Goal: Use online tool/utility: Utilize a website feature to perform a specific function

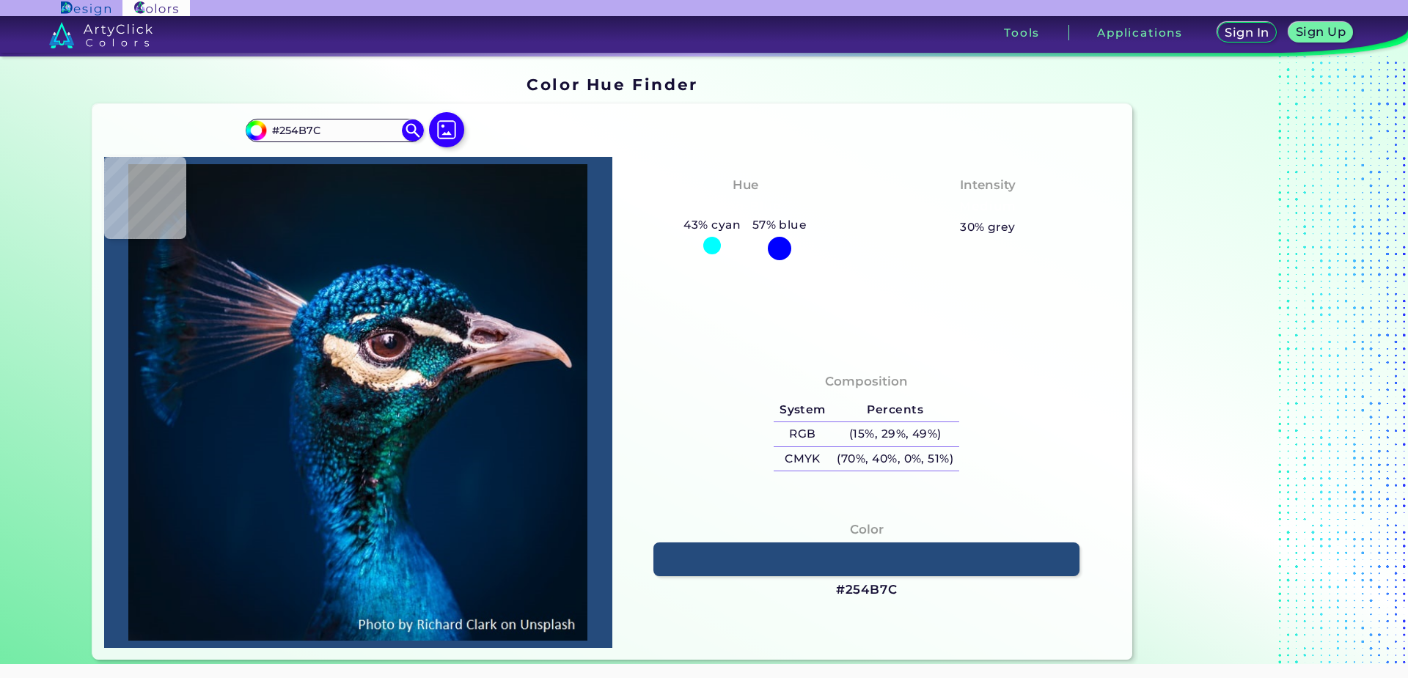
type input "#034870"
type input "#024d76"
type input "#024D76"
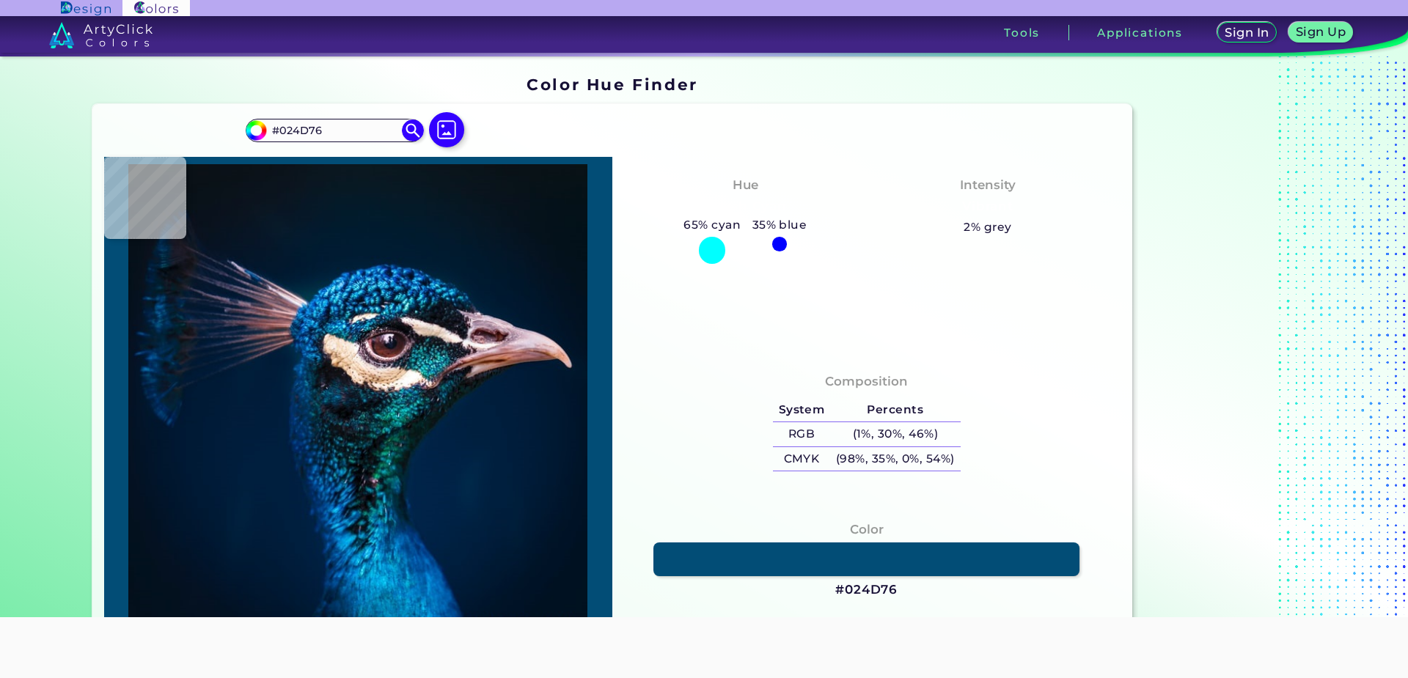
type input "#085884"
type input "#036179"
type input "#004562"
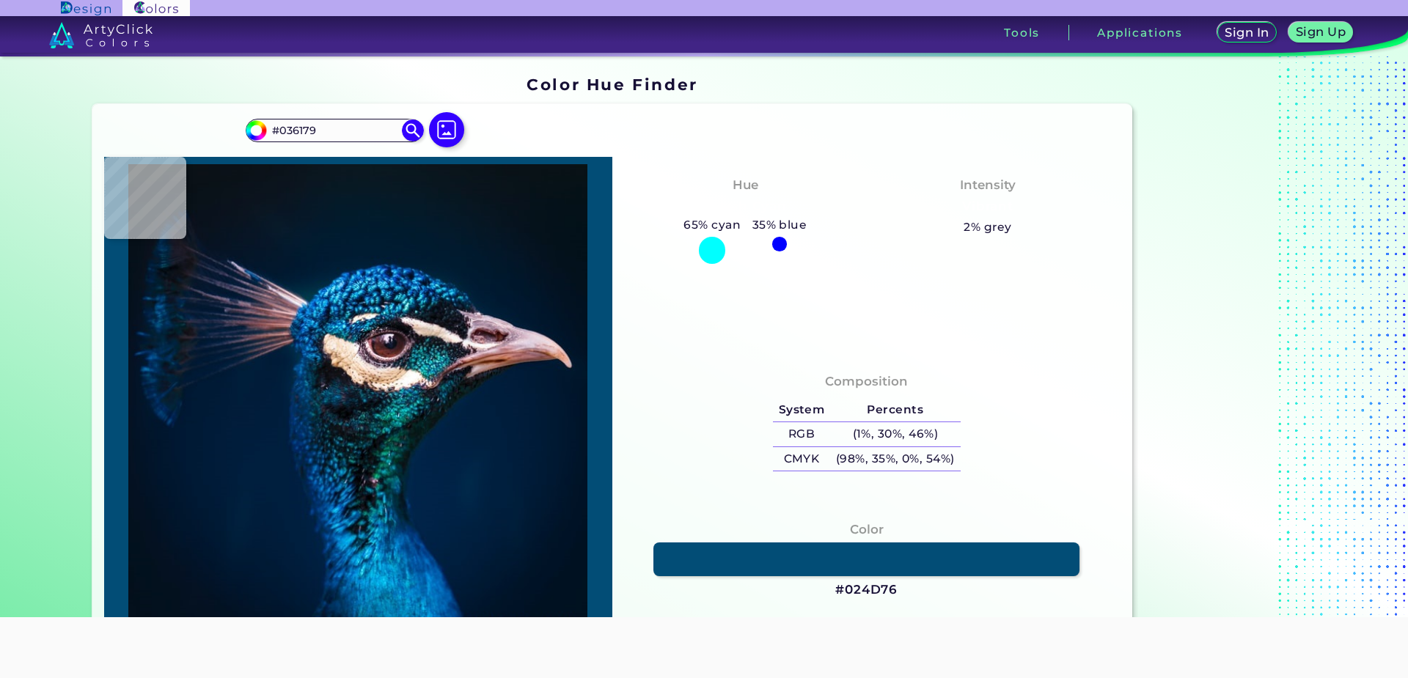
type input "#004562"
type input "#167091"
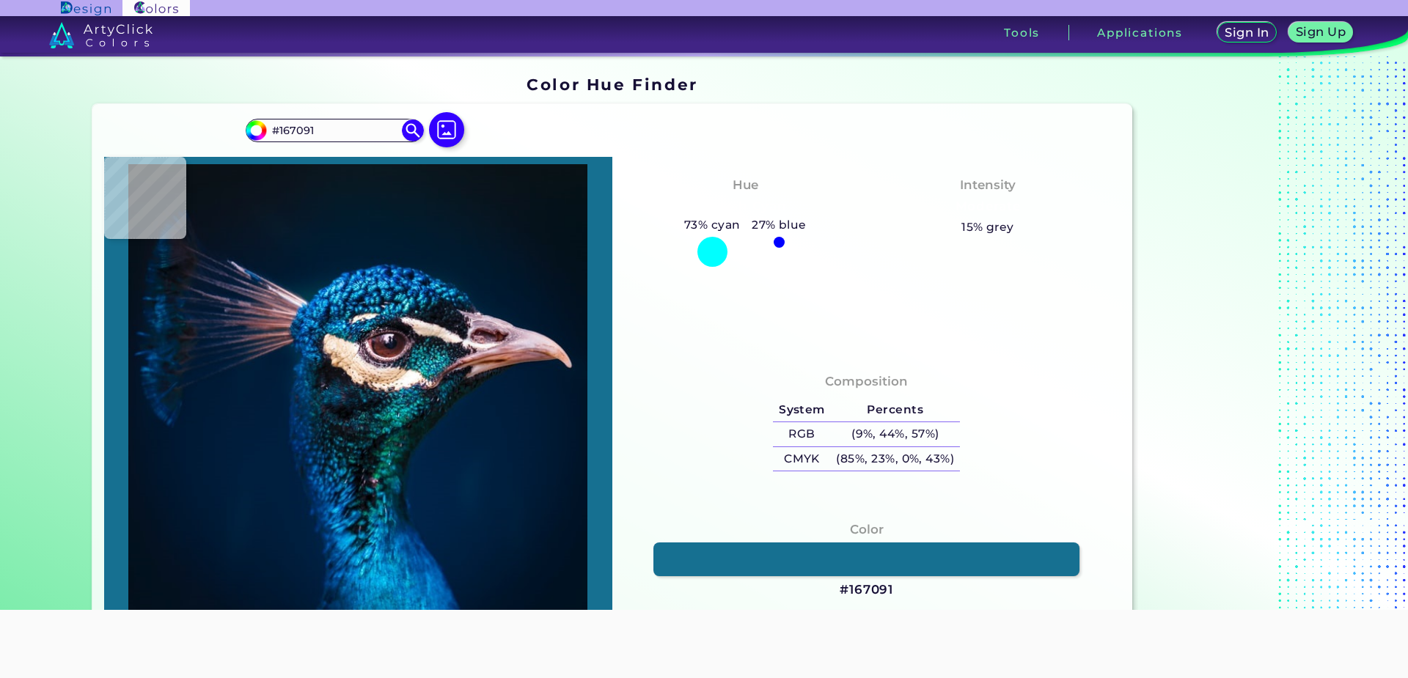
type input "#3da0bd"
type input "#3DA0BD"
type input "#117692"
type input "#11849d"
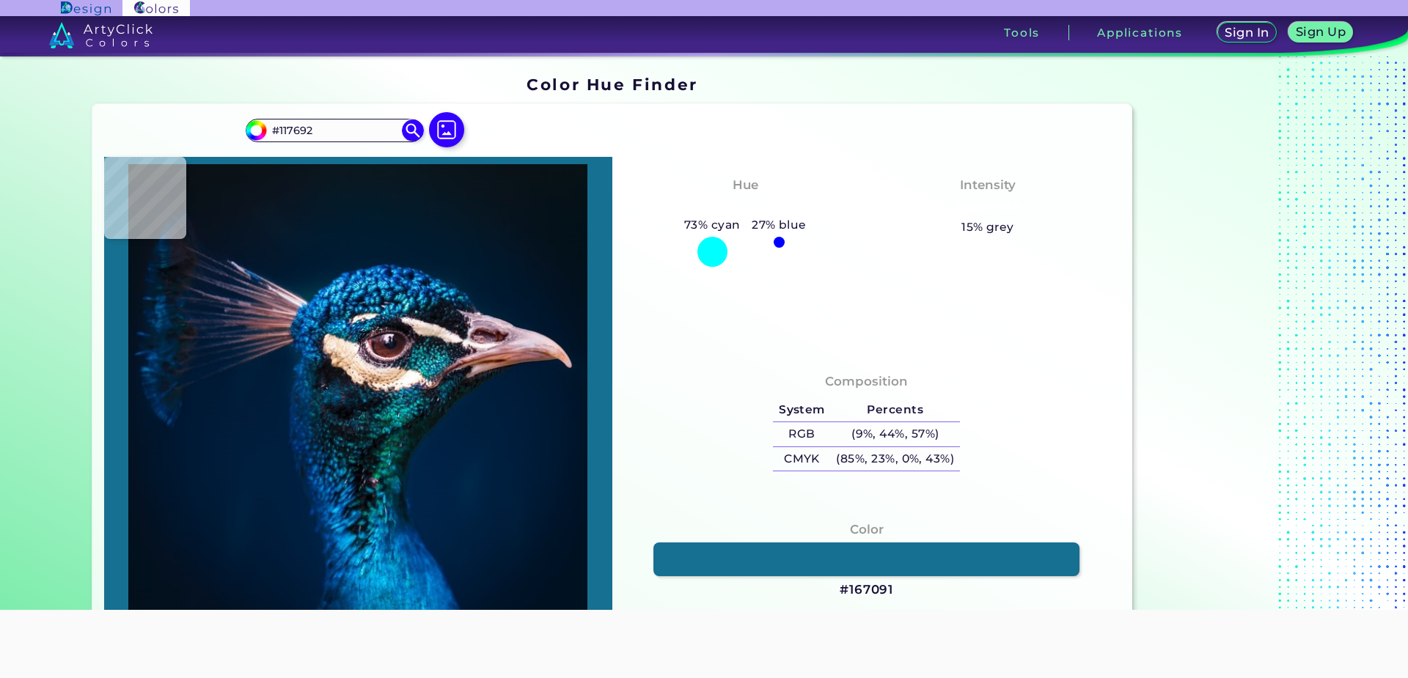
type input "#11849D"
type input "#41b1c8"
type input "#41B1C8"
type input "#126880"
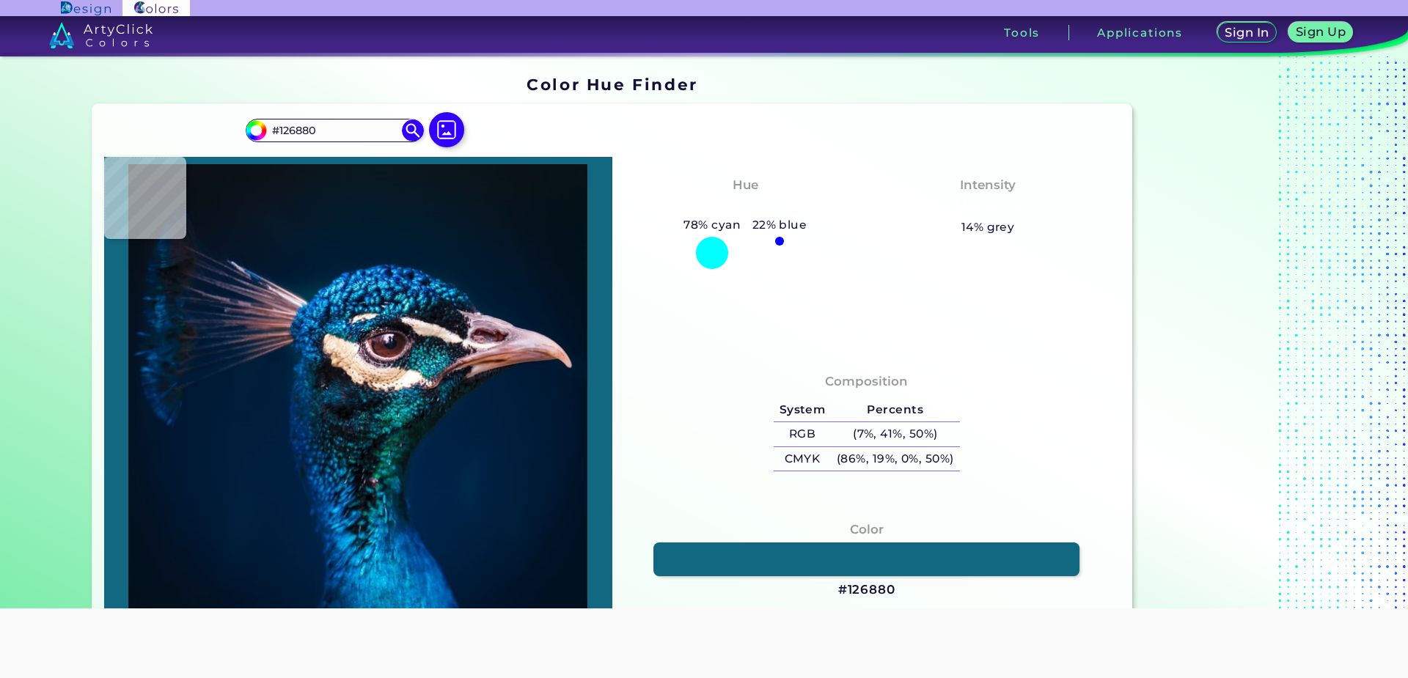
type input "#2b99b2"
type input "#2B99B2"
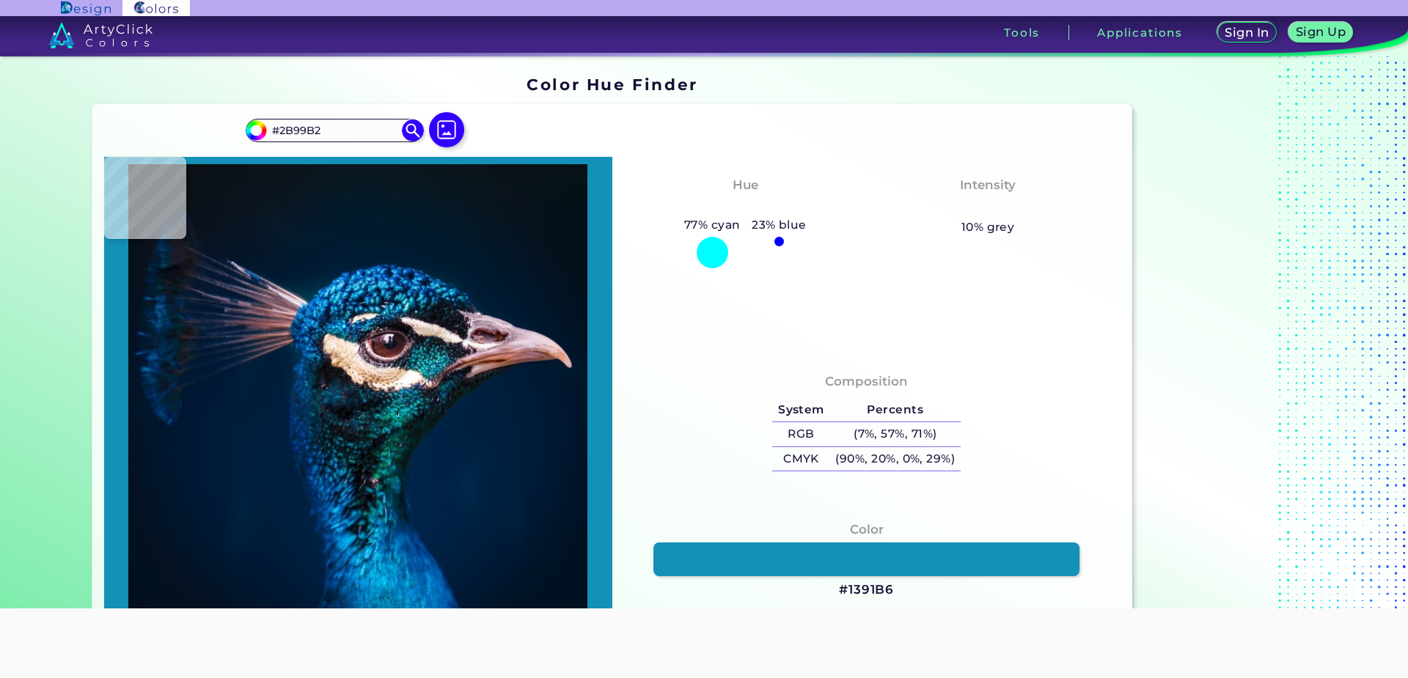
type input "#1391b6"
type input "#1391B6"
type input "#1fa6d7"
type input "#1FA6D7"
type input "#27aae5"
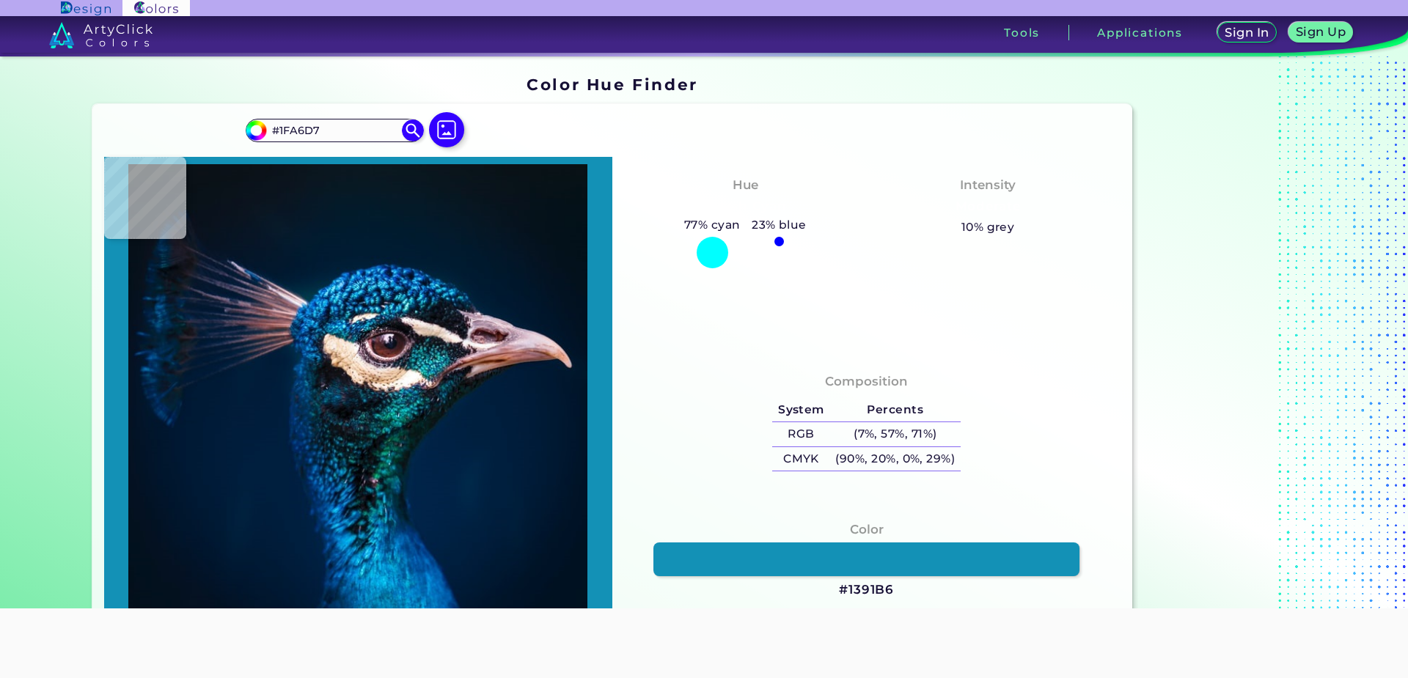
type input "#27AAE5"
type input "#1c9dd7"
type input "#1C9DD7"
type input "#1f90c4"
type input "#1F90C4"
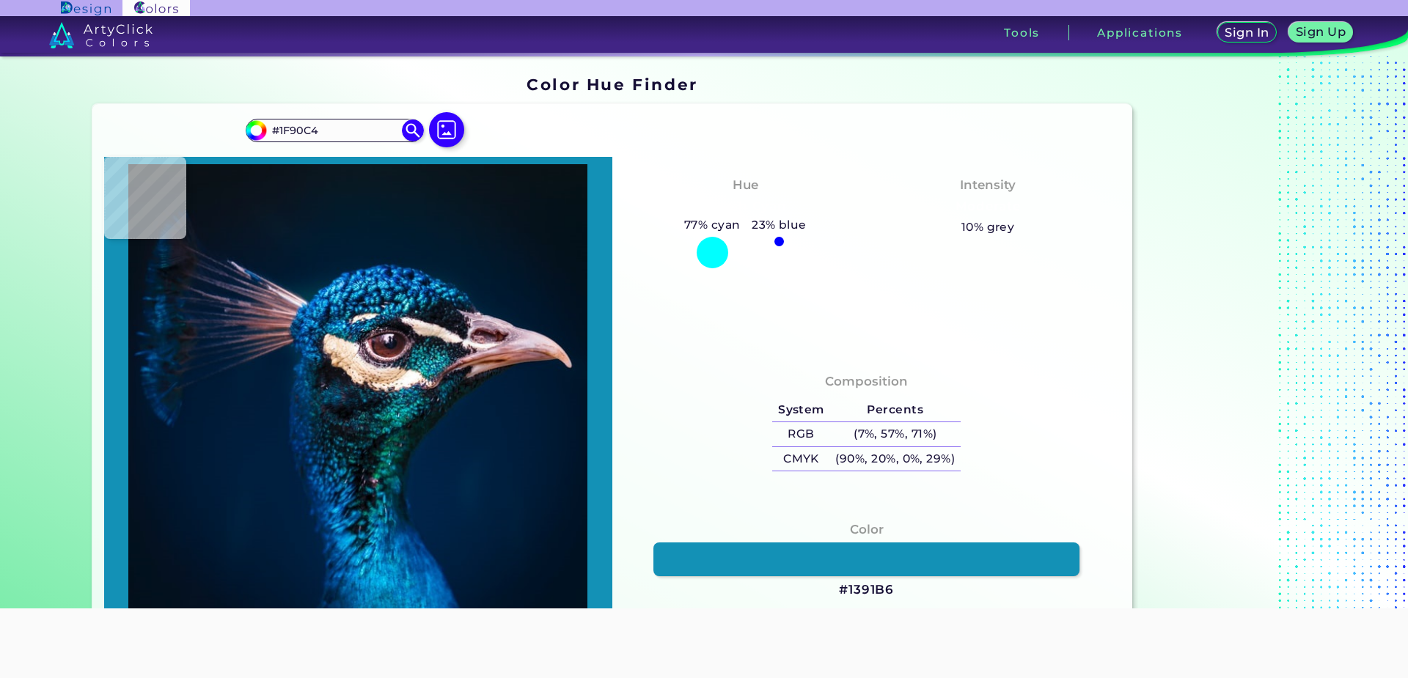
type input "#47c6e7"
type input "#47C6E7"
type input "#07799d"
type input "#07799D"
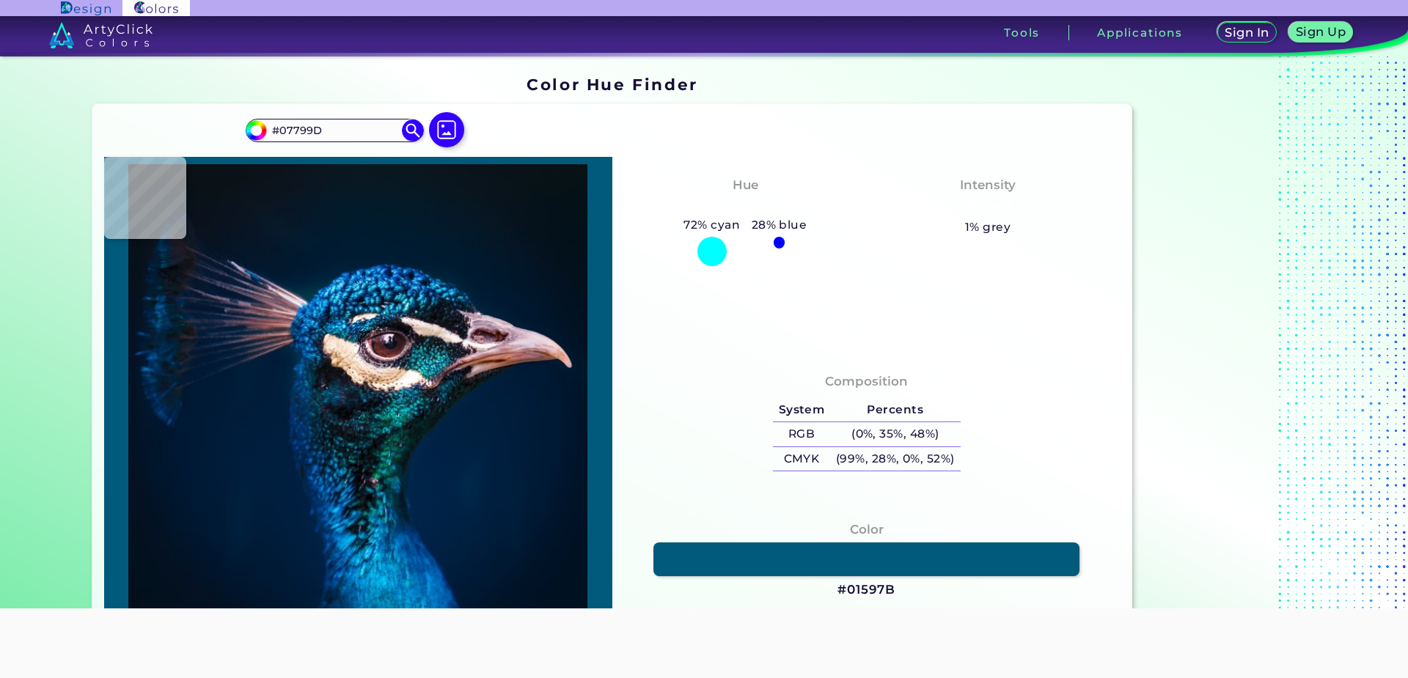
type input "#01597b"
type input "#01597B"
type input "#004a66"
type input "#004A66"
type input "#0c819a"
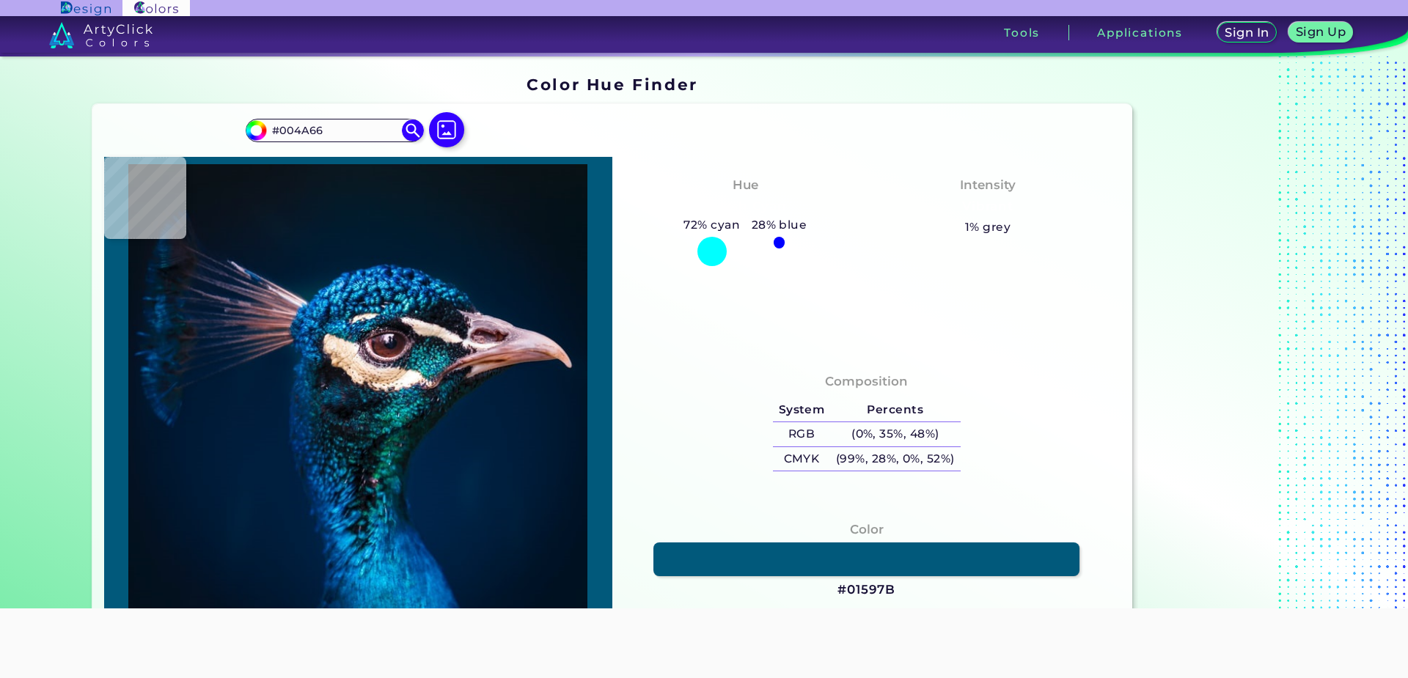
type input "#0C819A"
type input "#1f6894"
type input "#1F6894"
type input "#0b638c"
type input "#0B638C"
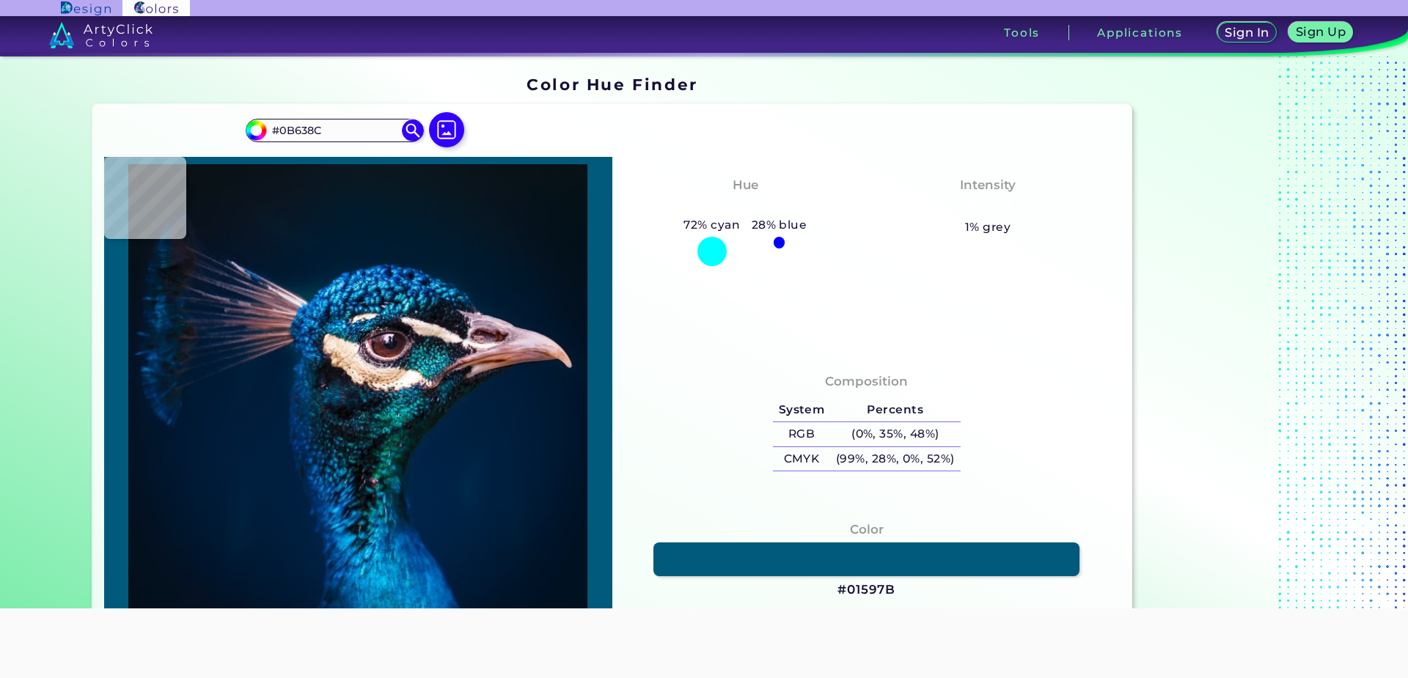
type input "#03375b"
type input "#03375B"
type input "#031d3c"
type input "#031D3C"
type input "#0f314c"
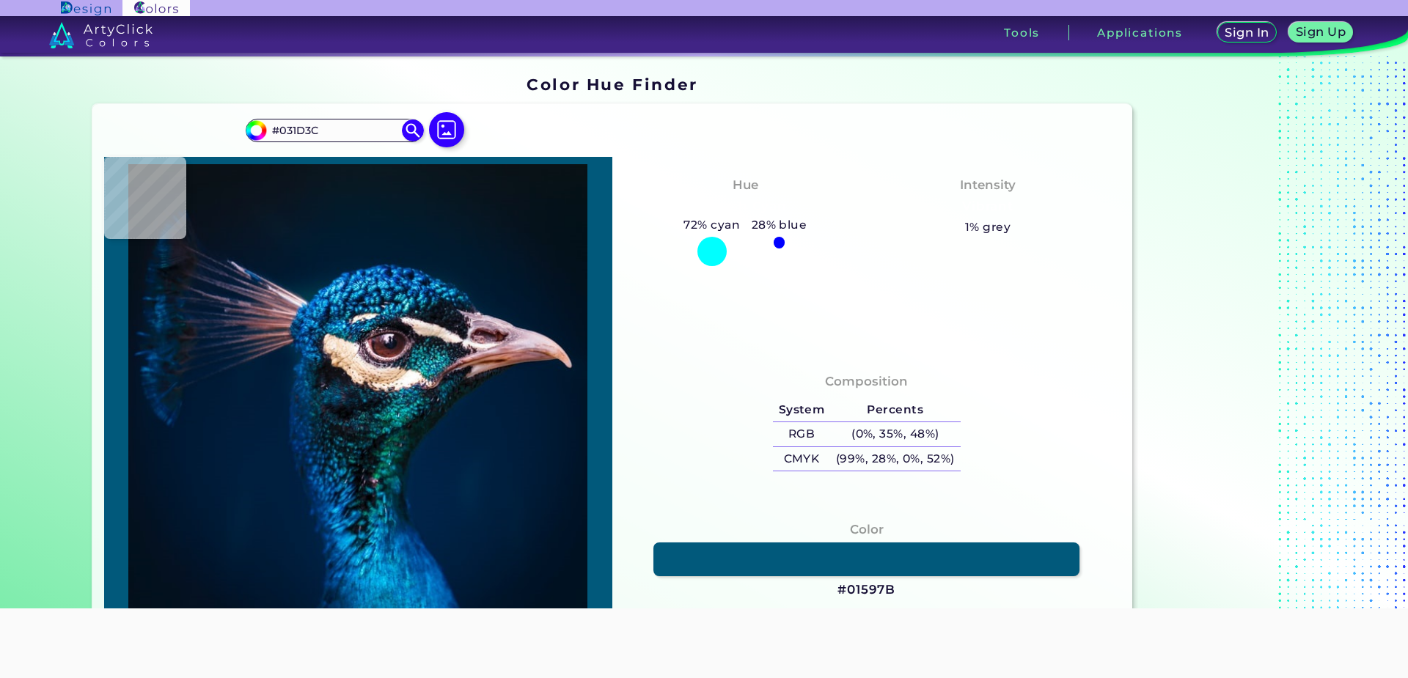
type input "#0F314C"
type input "#022035"
type input "#010d12"
type input "#010D12"
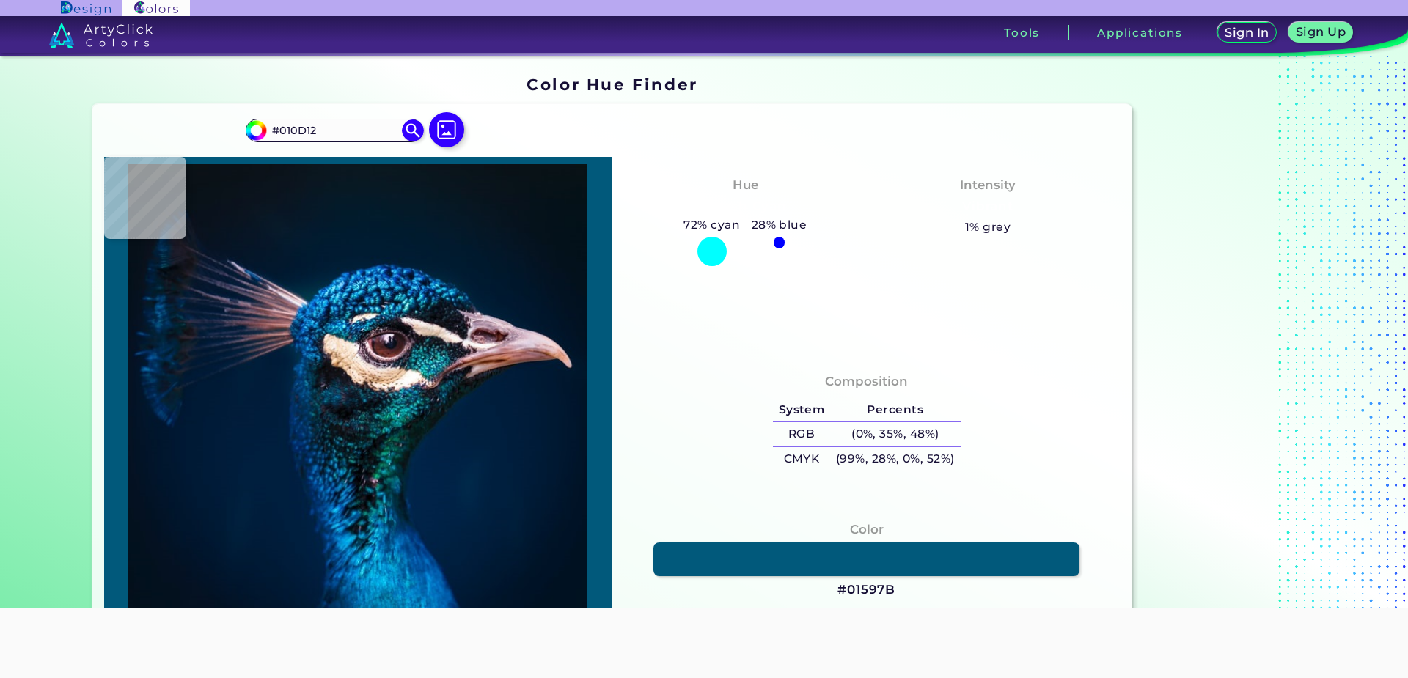
type input "#0f0e14"
type input "#0F0E14"
type input "#231b23"
type input "#231B23"
type input "#352631"
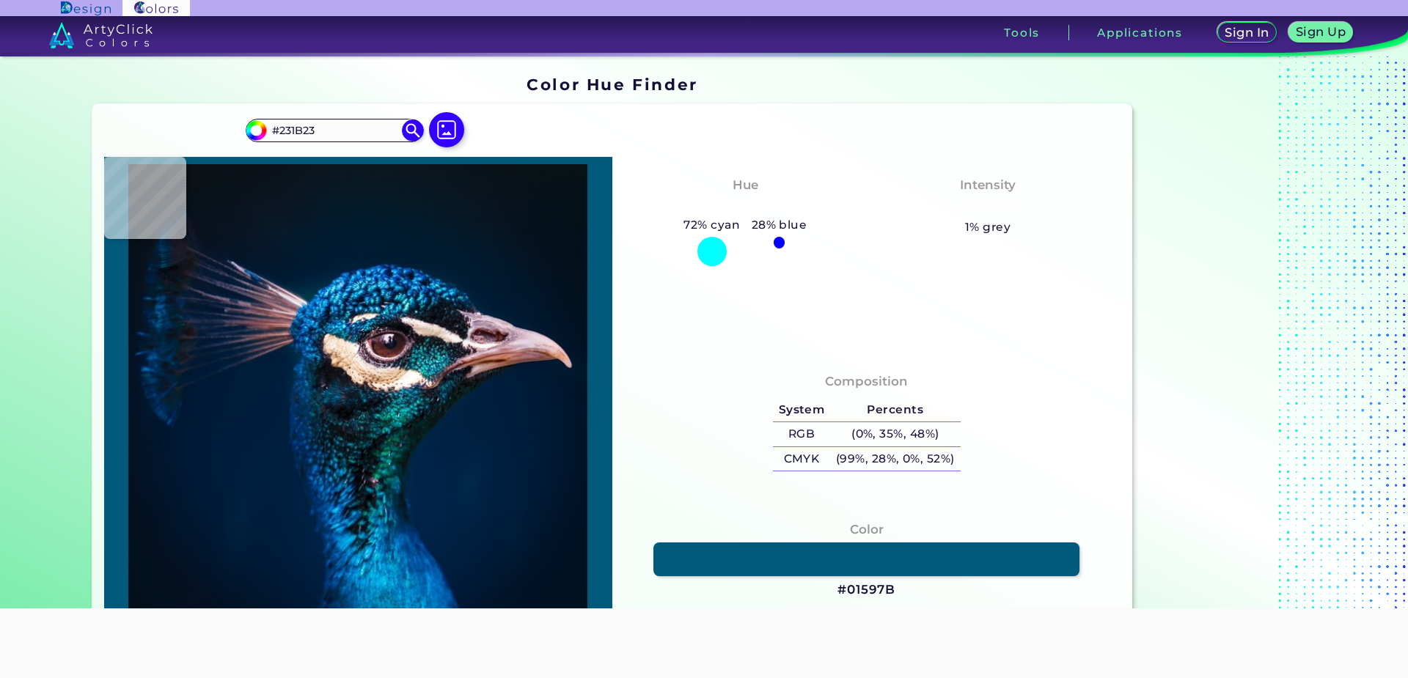
type input "#352631"
type input "#391f26"
type input "#391F26"
type input "#775254"
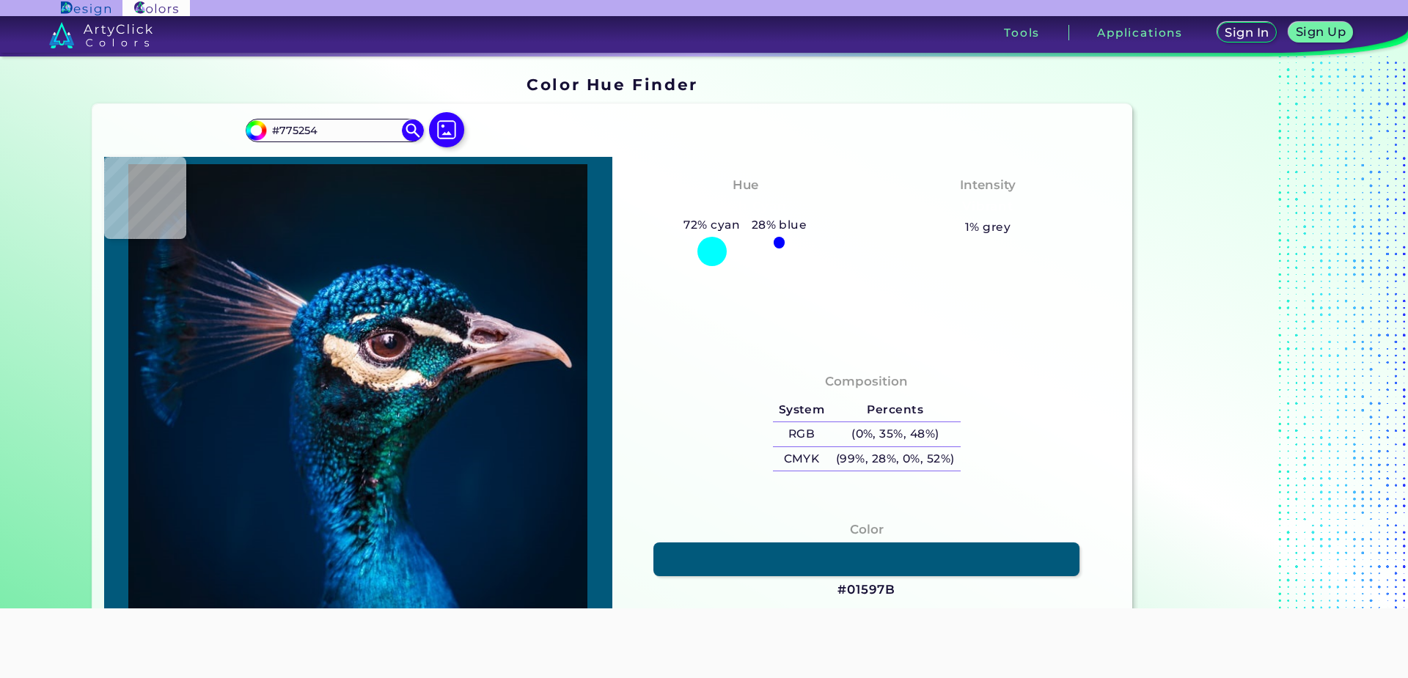
type input "#0b0000"
type input "#0B0000"
type input "#21080c"
type input "#21080C"
type input "#634351"
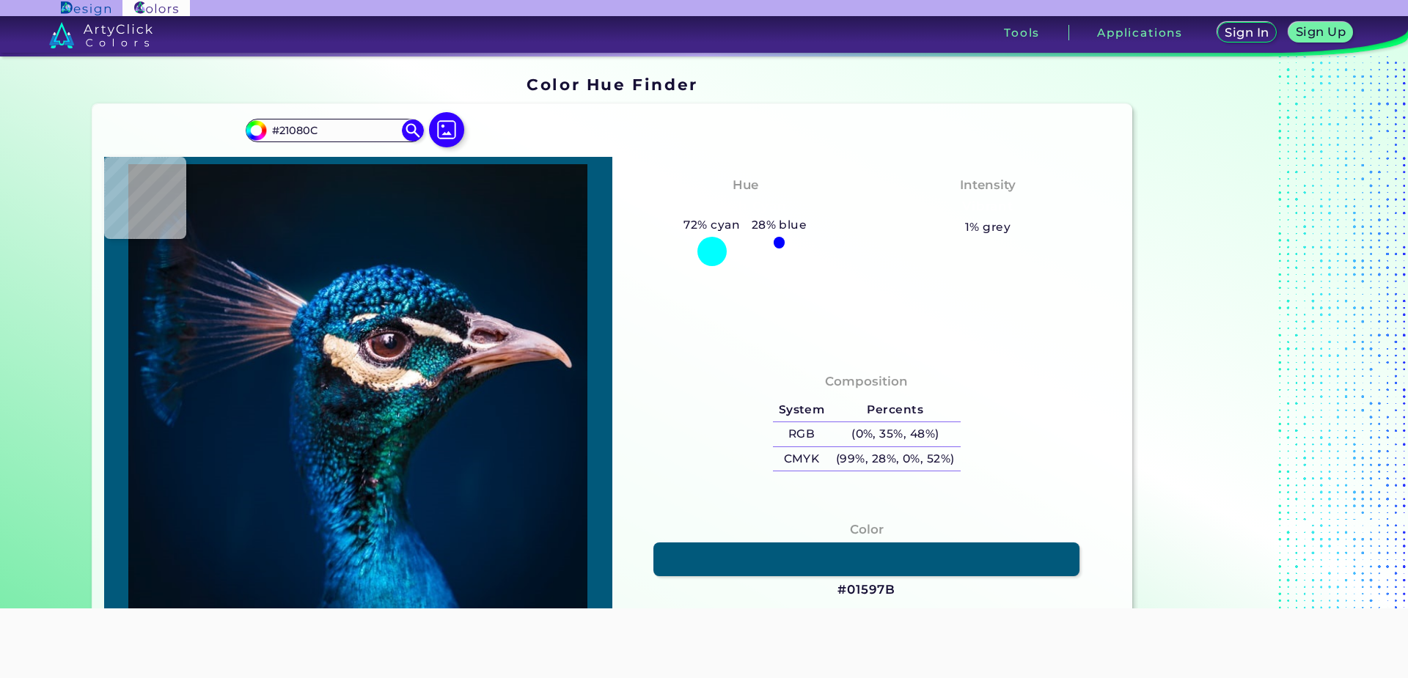
type input "#634351"
type input "#ab6372"
type input "#AB6372"
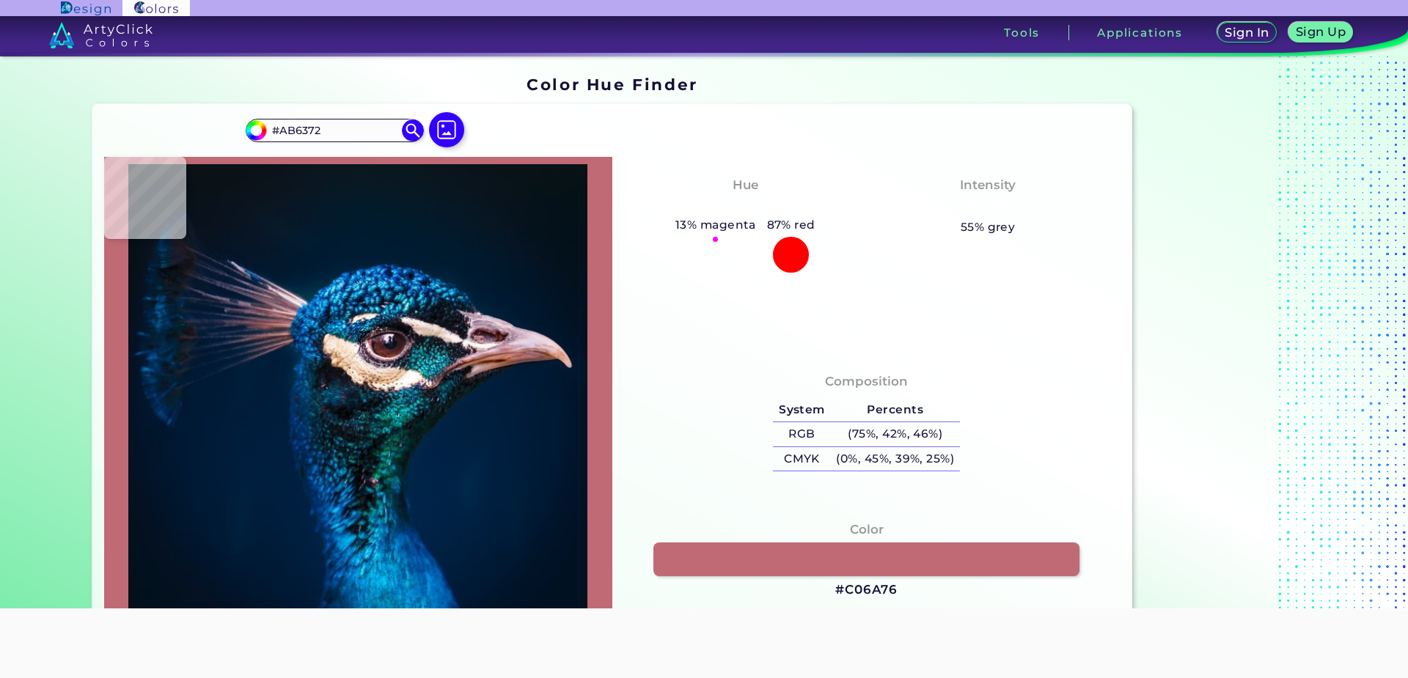
type input "#c06a76"
type input "#C06A76"
type input "#cf94a2"
type input "#CF94A2"
type input "#e8c3ca"
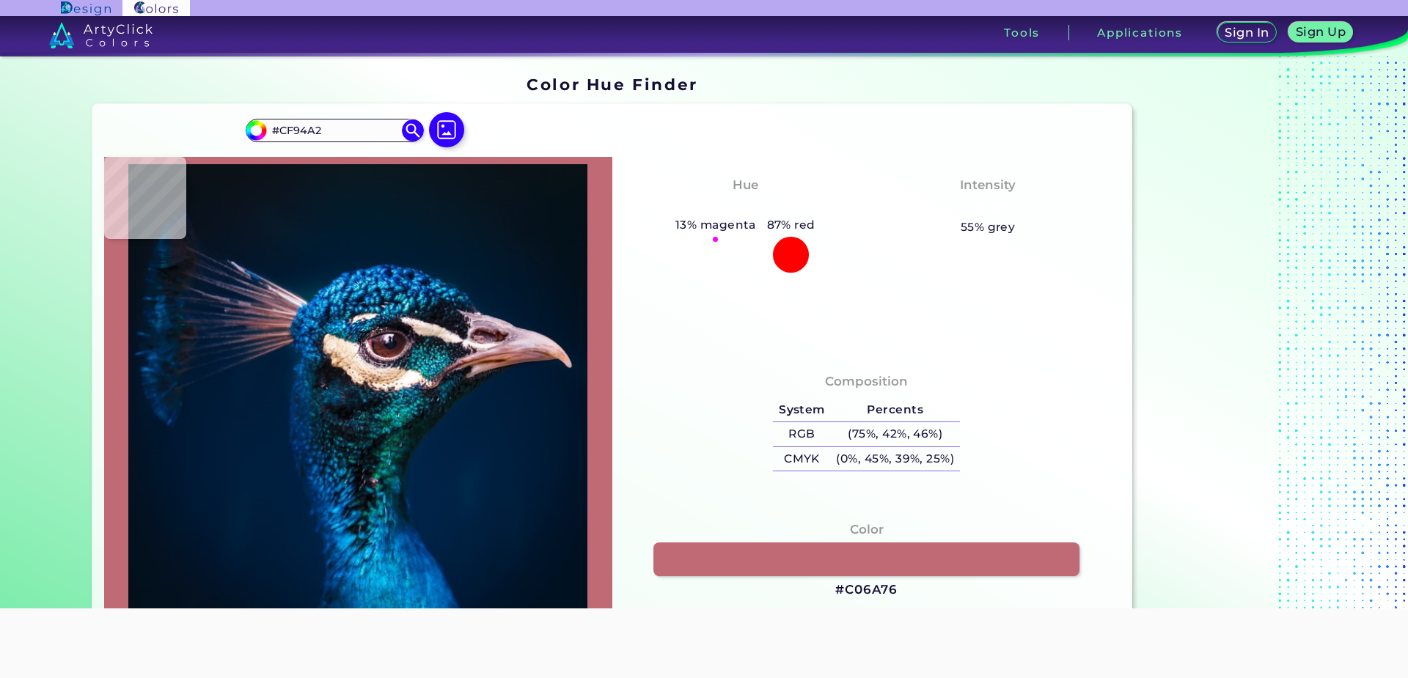
type input "#E8C3CA"
type input "#fff1f4"
type input "#FFF1F4"
type input "#f4e7ea"
type input "#F4E7EA"
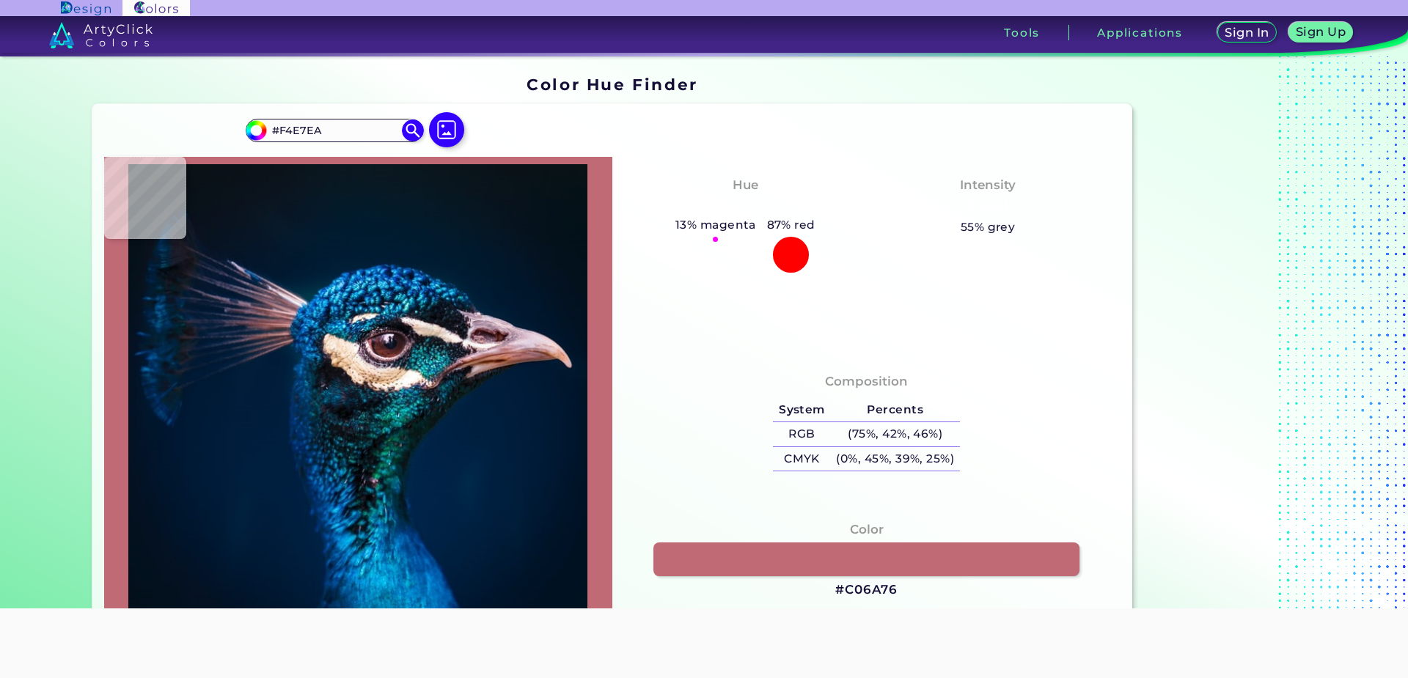
type input "#d4bcc5"
type input "#D4BCC5"
type input "#9c7d89"
type input "#9C7D89"
type input "#9c7888"
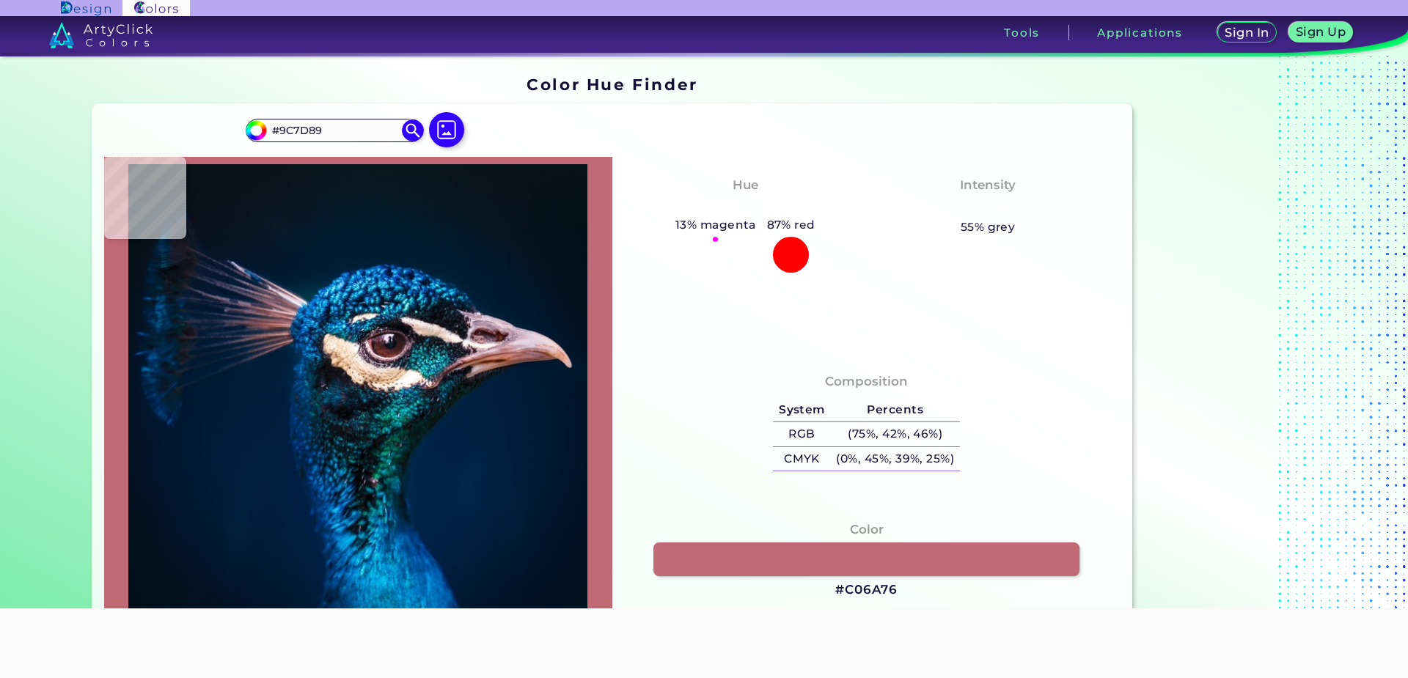
type input "#9C7888"
type input "#6b4858"
type input "#6B4858"
type input "#634555"
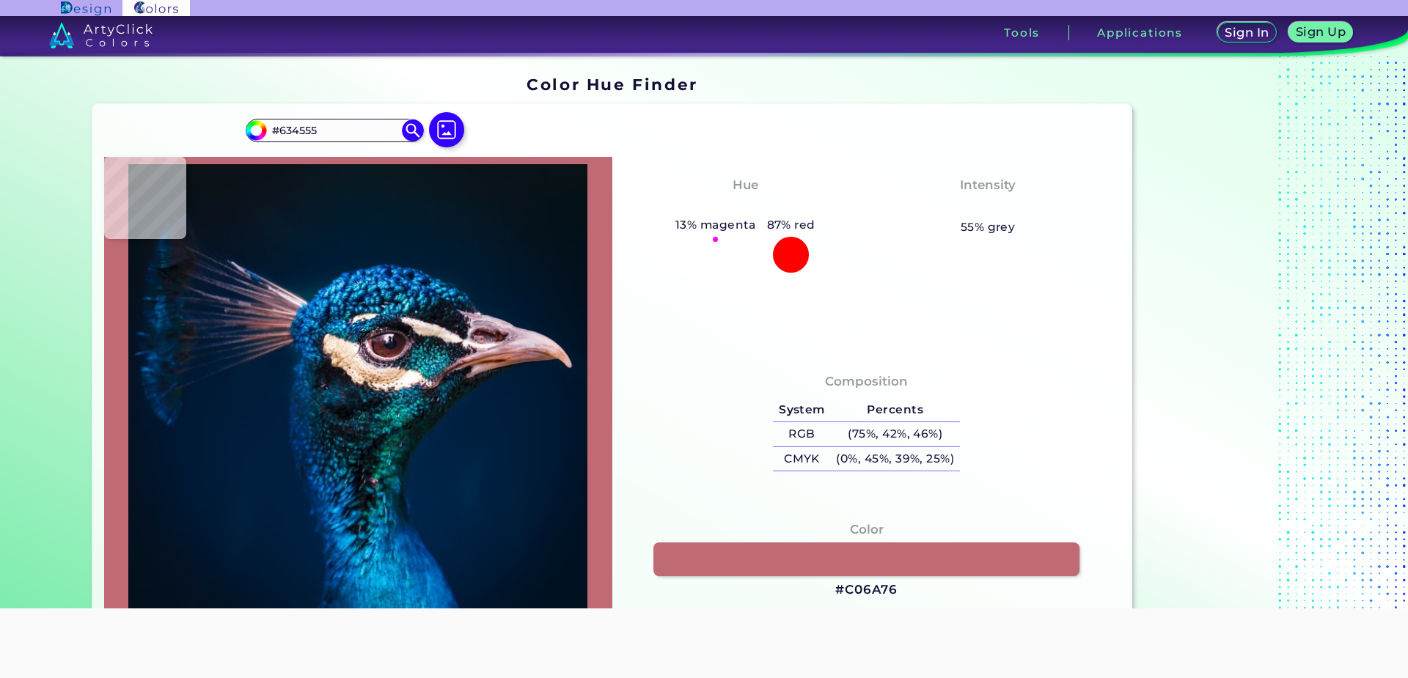
type input "#4a2f3f"
type input "#4A2F3F"
type input "#492e3f"
type input "#492E3F"
type input "#422d3b"
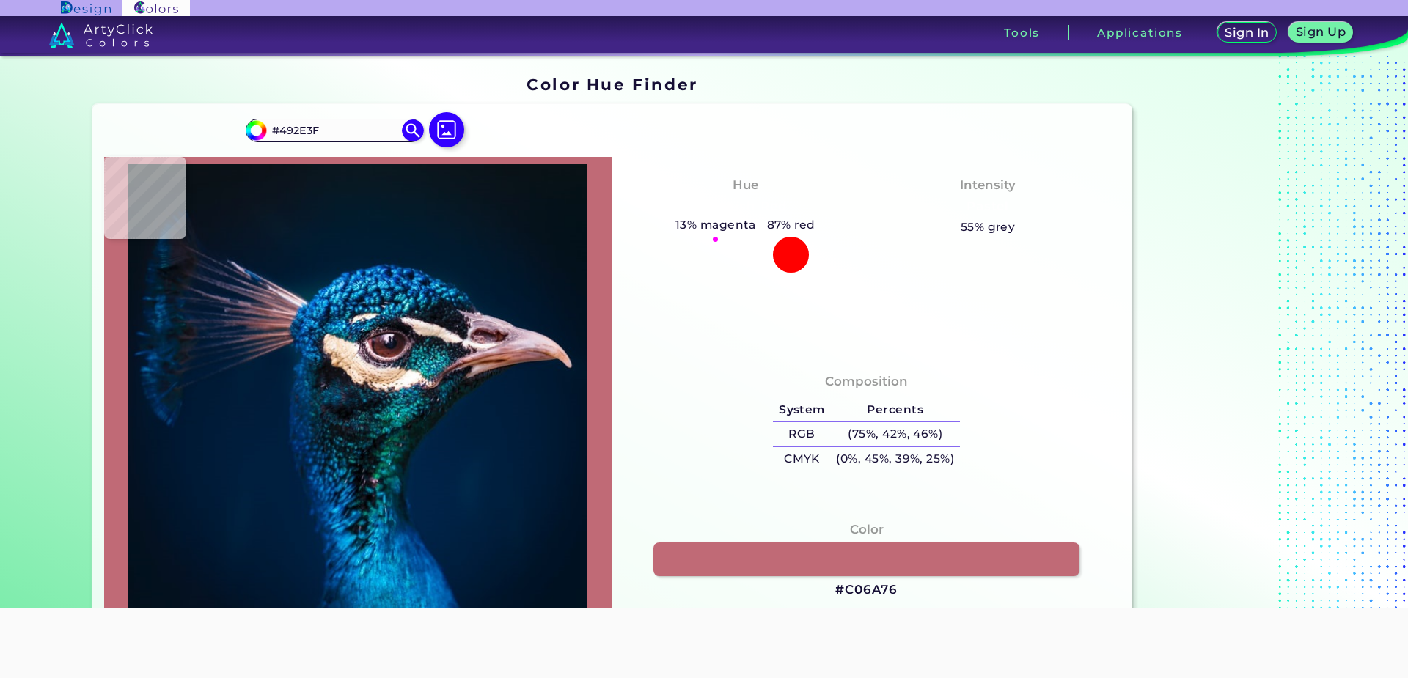
type input "#422D3B"
type input "#382330"
type input "#553d4d"
type input "#553D4D"
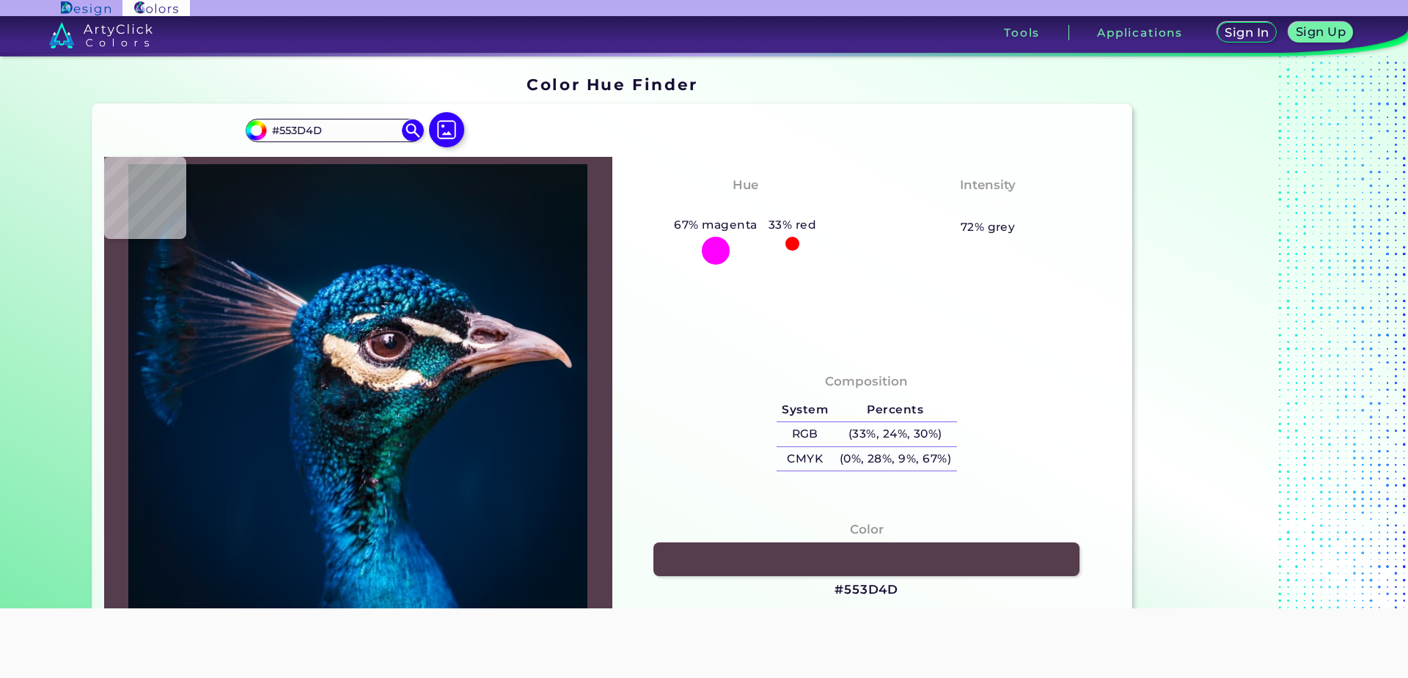
type input "#442a3c"
type input "#442A3C"
type input "#41283b"
type input "#41283B"
type input "#614353"
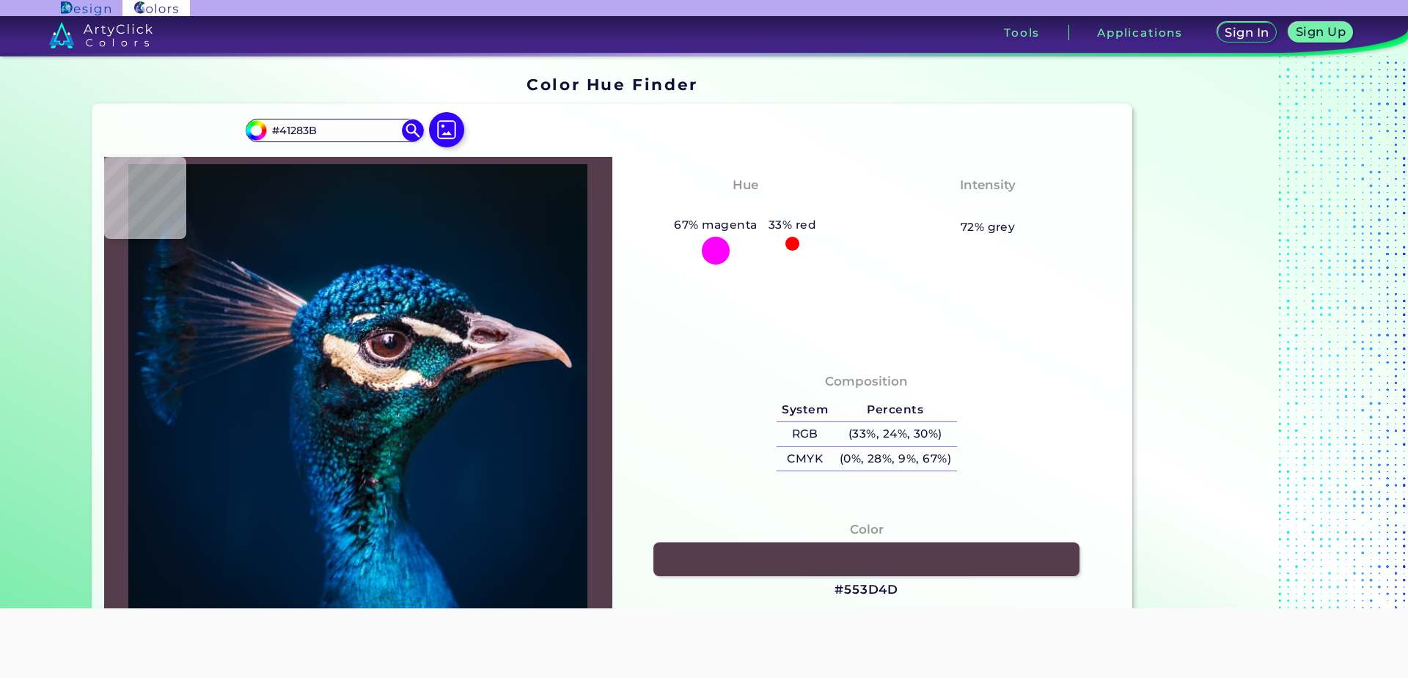
type input "#614353"
type input "#5b3b48"
type input "#5B3B48"
type input "#482e3f"
type input "#482E3F"
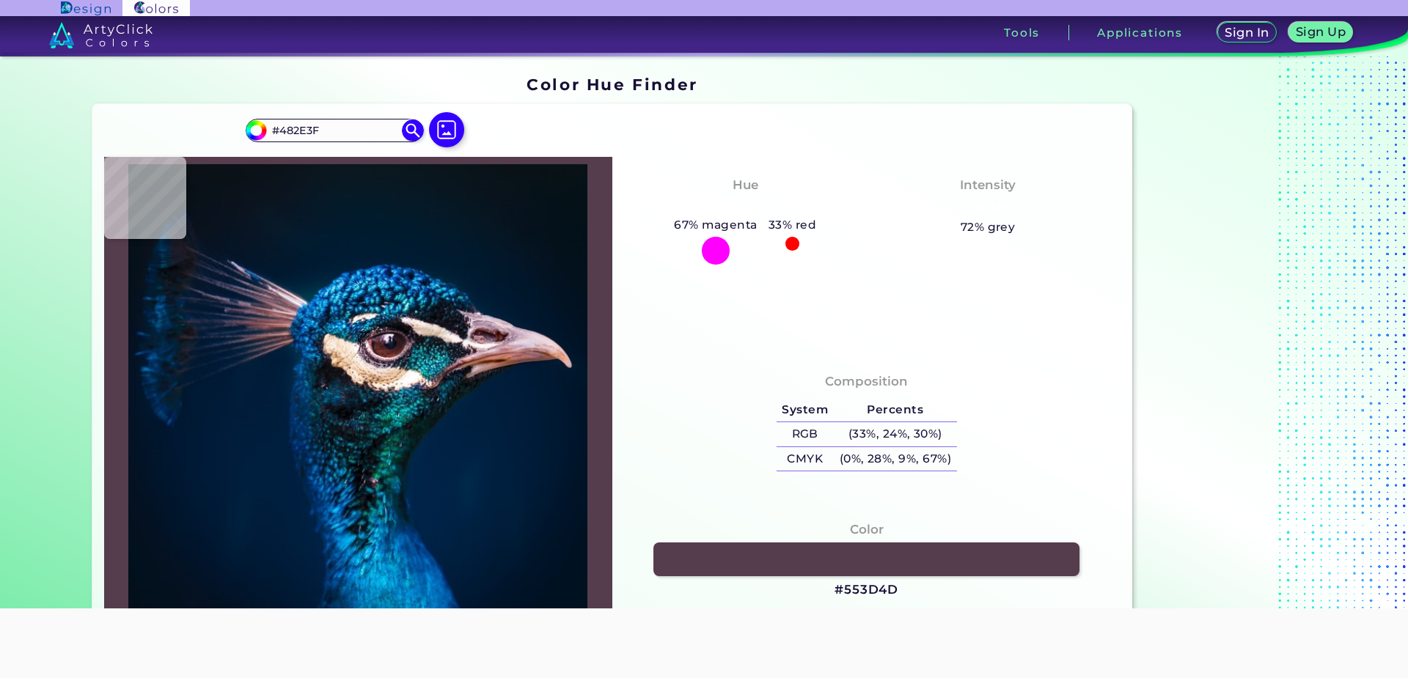
type input "#472a3a"
type input "#472A3A"
type input "#593d4b"
type input "#593D4B"
type input "#654755"
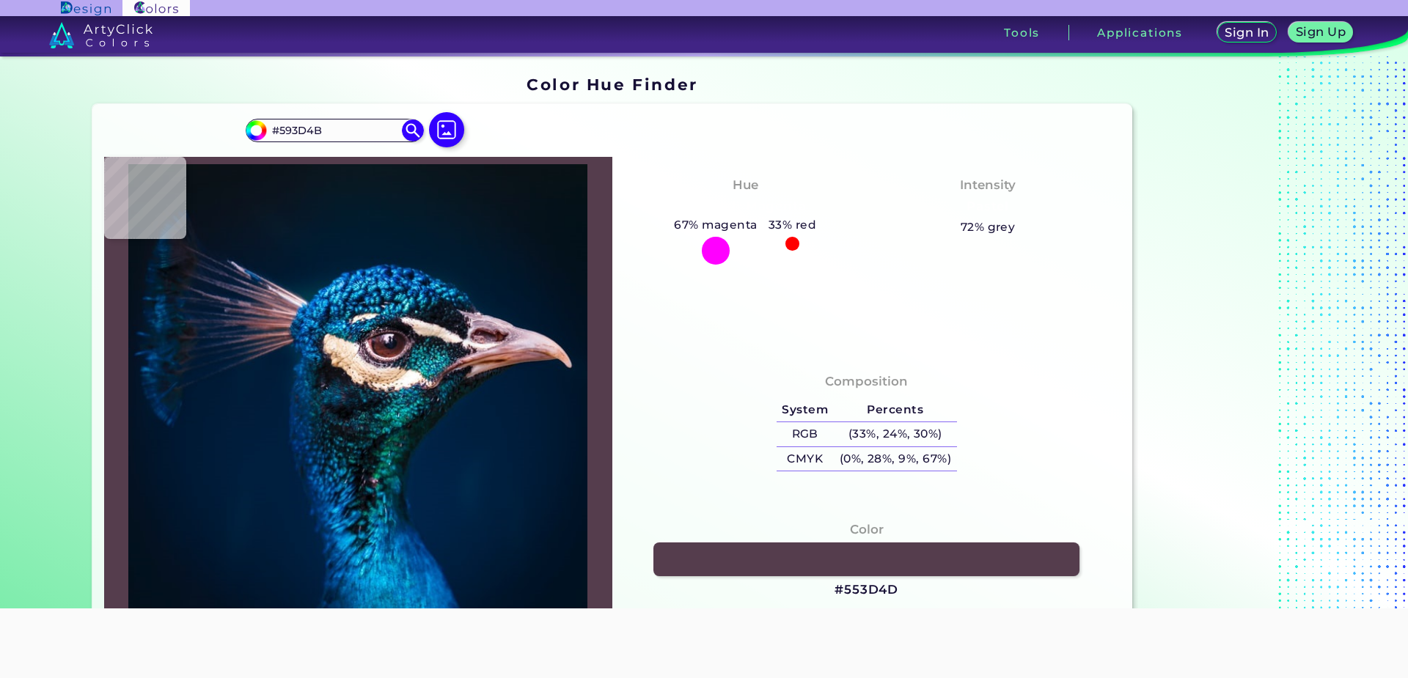
type input "#654755"
type input "#8a656b"
type input "#8A656B"
type input "#c79fa0"
type input "#C79FA0"
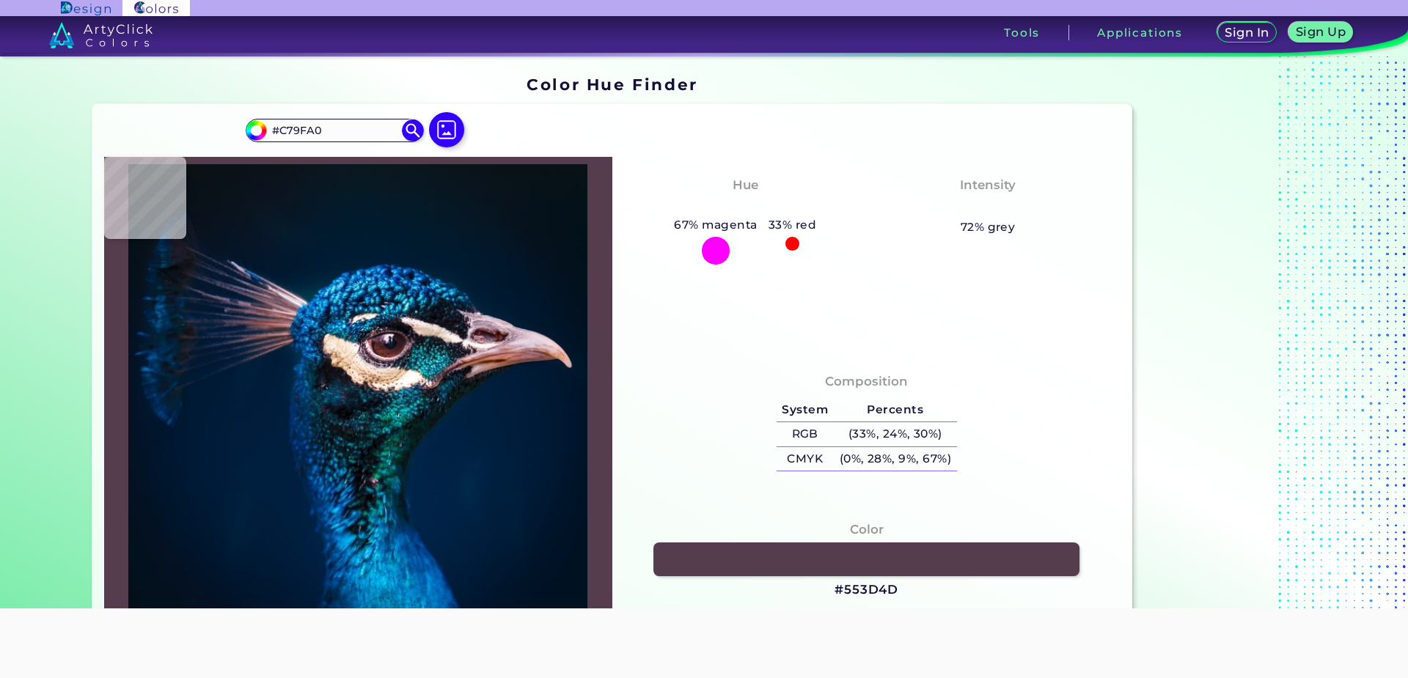
type input "#c2a1a1"
type input "#C2A1A1"
type input "#c9a8aa"
type input "#C9A8AA"
type input "#caabb5"
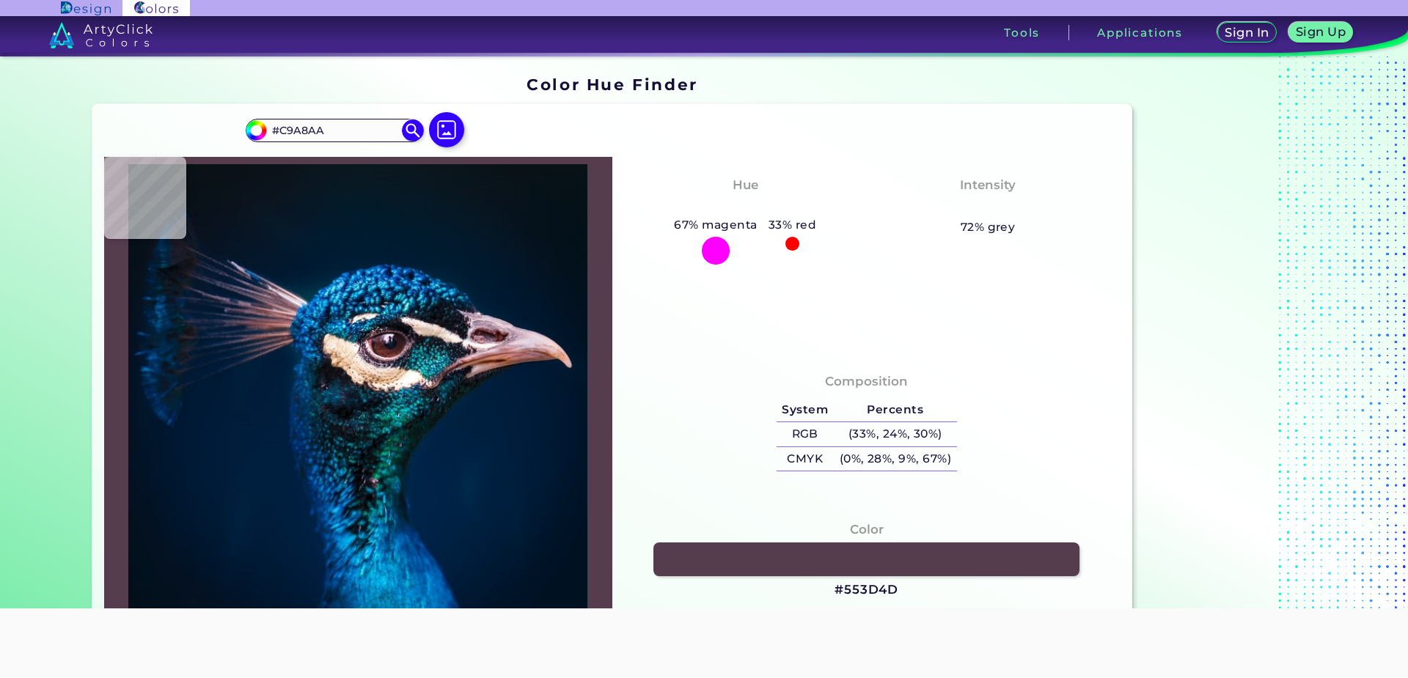
type input "#CAABB5"
type input "#c8aab6"
type input "#C8AAB6"
type input "#ccafbd"
type input "#CCAFBD"
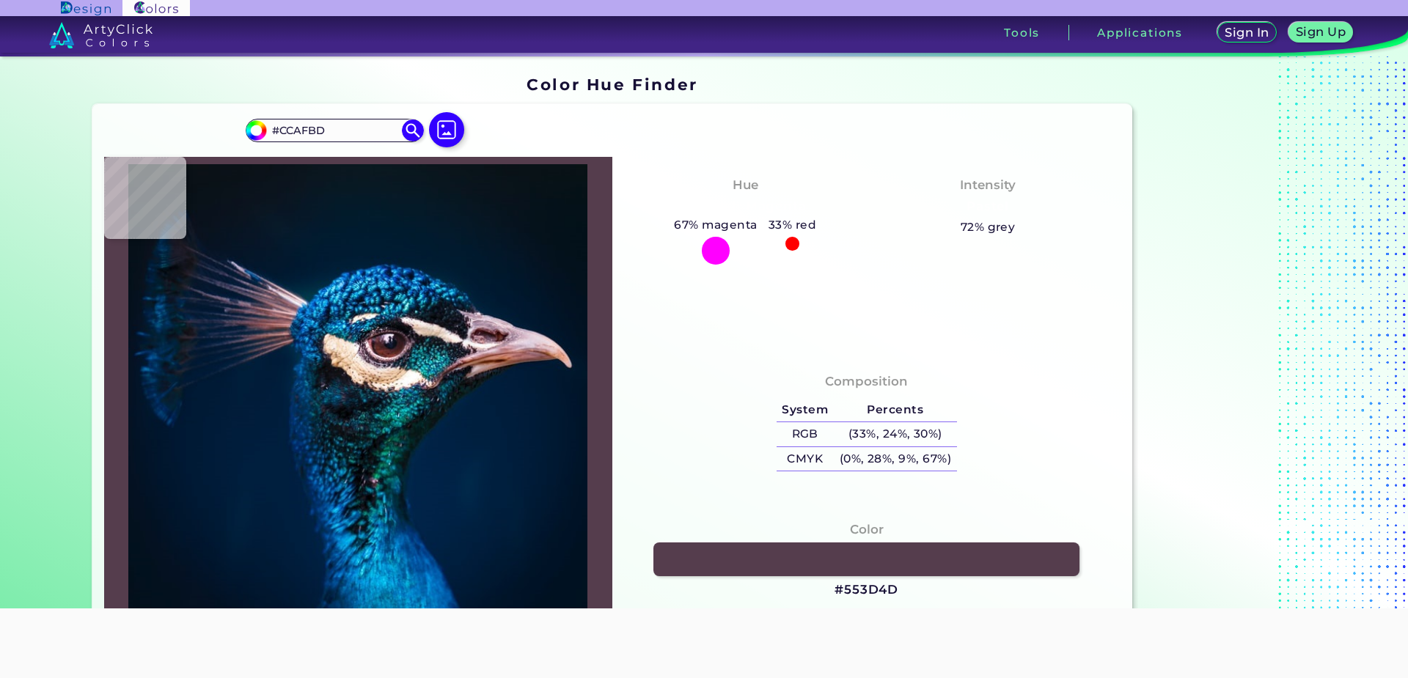
type input "#dbc0cc"
type input "#DBC0CC"
type input "#f8e0e9"
type input "#F8E0E9"
type input "#f5dce2"
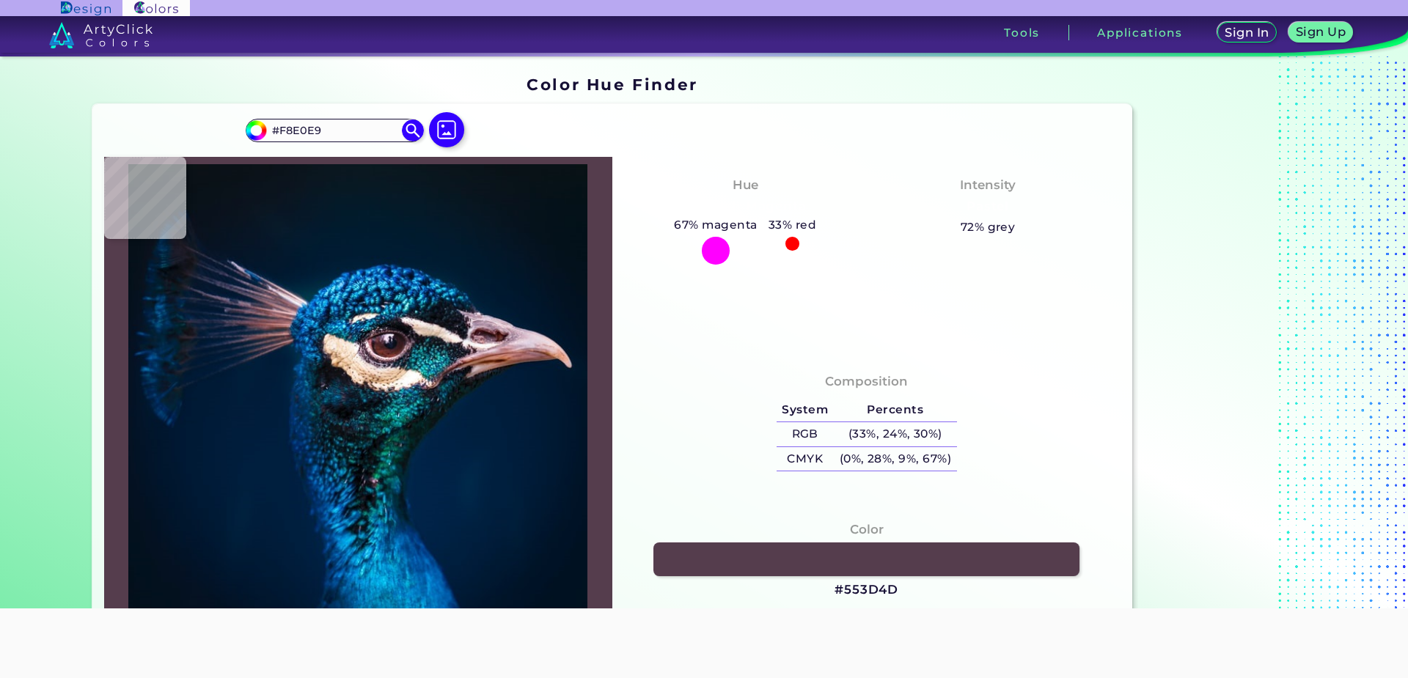
type input "#F5DCE2"
type input "#e1c9ce"
type input "#E1C9CE"
type input "#d8b6bc"
type input "#D8B6BC"
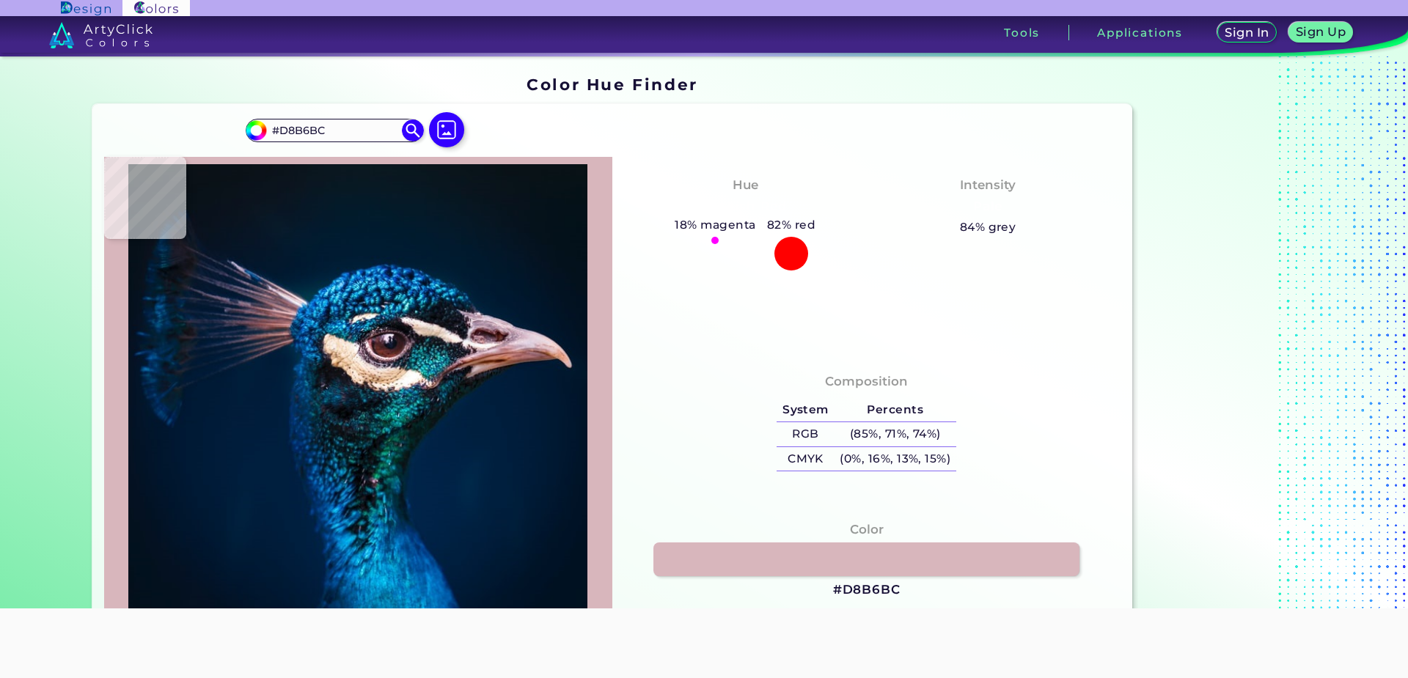
type input "#cfa8af"
type input "#CFA8AF"
type input "#af888d"
type input "#AF888D"
type input "#84585a"
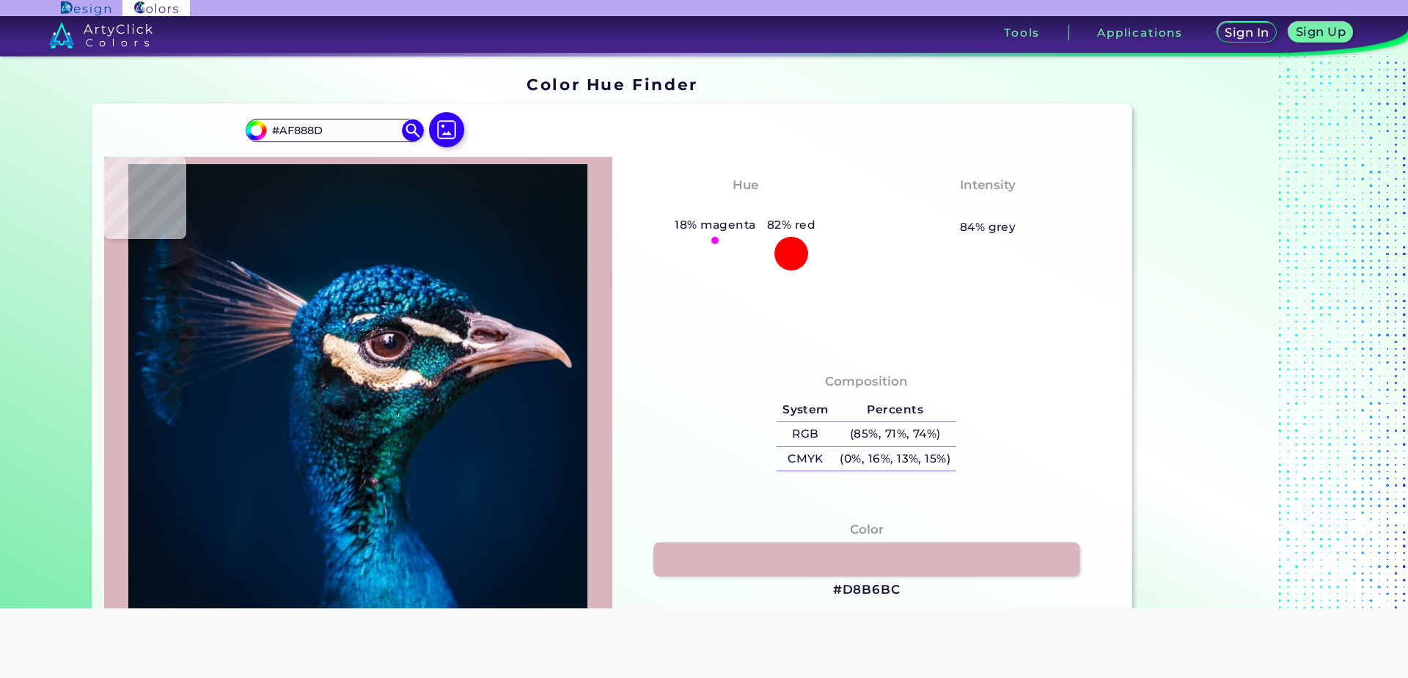
type input "#84585A"
type input "#784949"
type input "#9a6764"
type input "#9A6764"
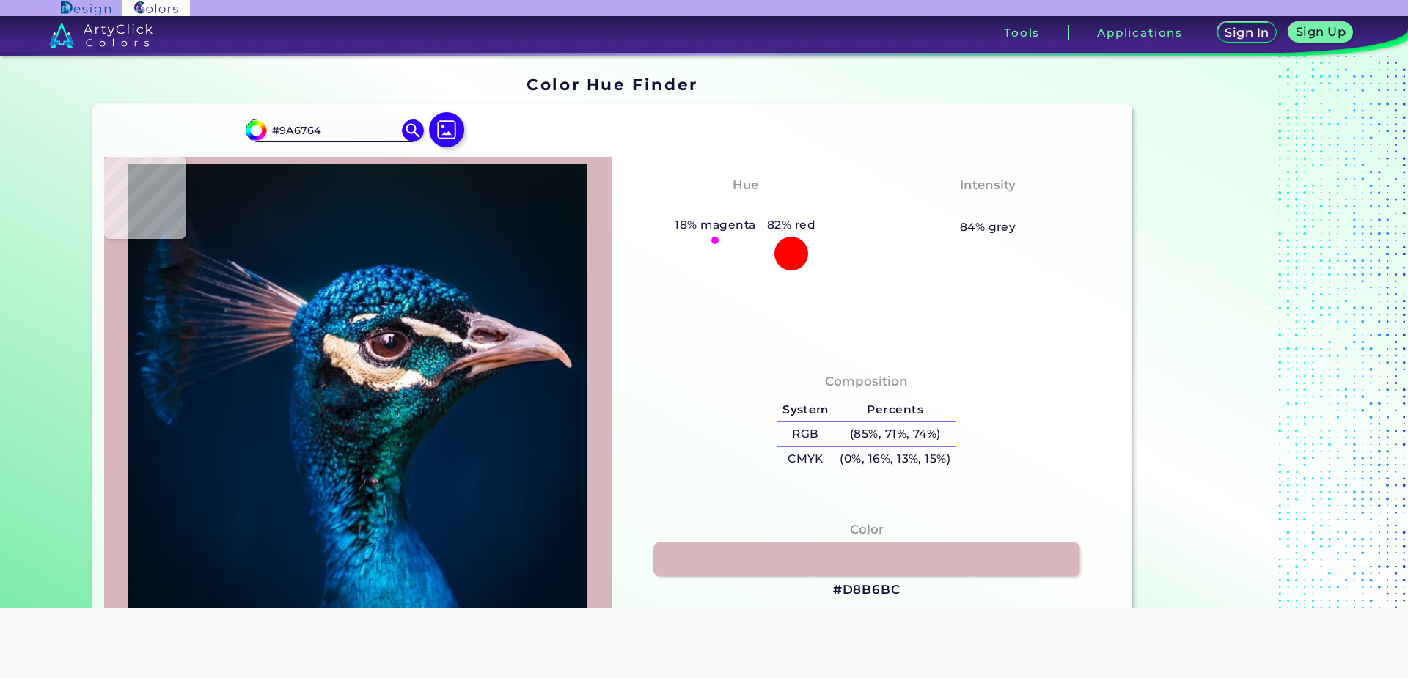
type input "#7f433a"
type input "#7F433A"
type input "#7a3930"
type input "#7A3930"
type input "#843e38"
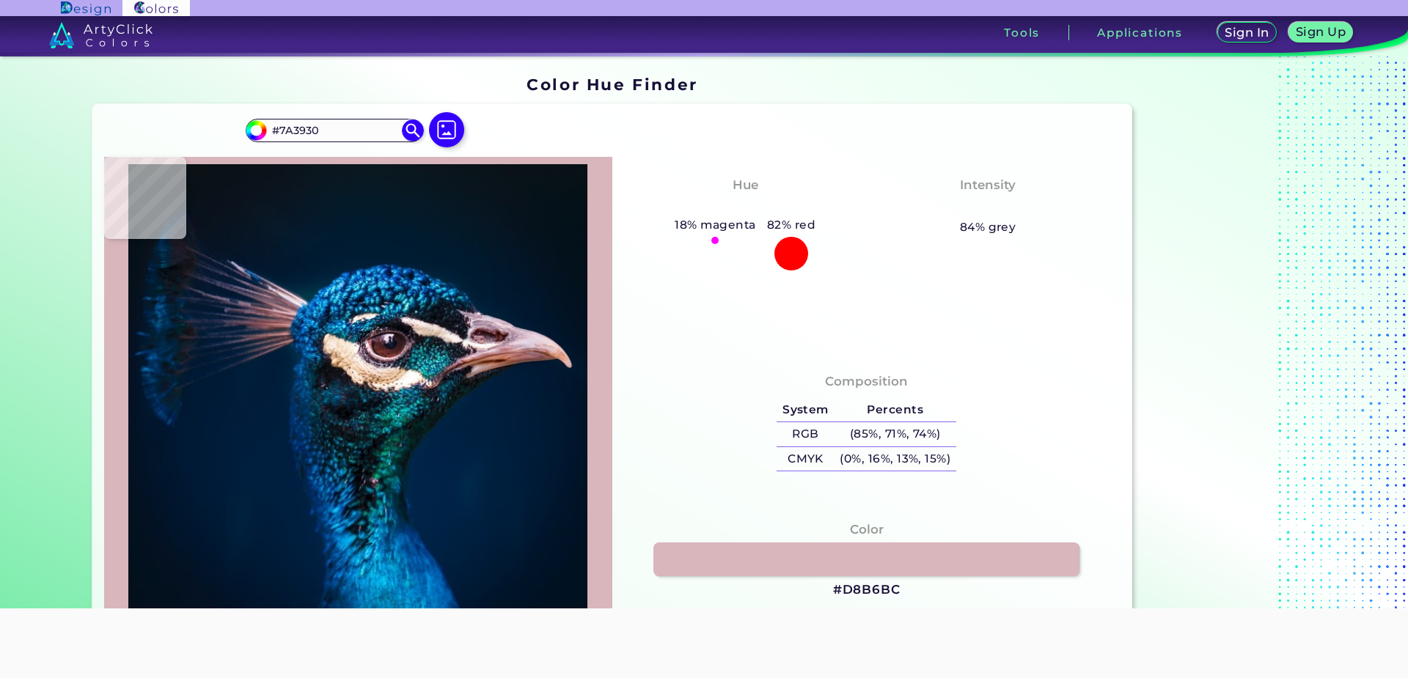
type input "#843E38"
type input "#8b3c3a"
type input "#8B3C3A"
type input "#884344"
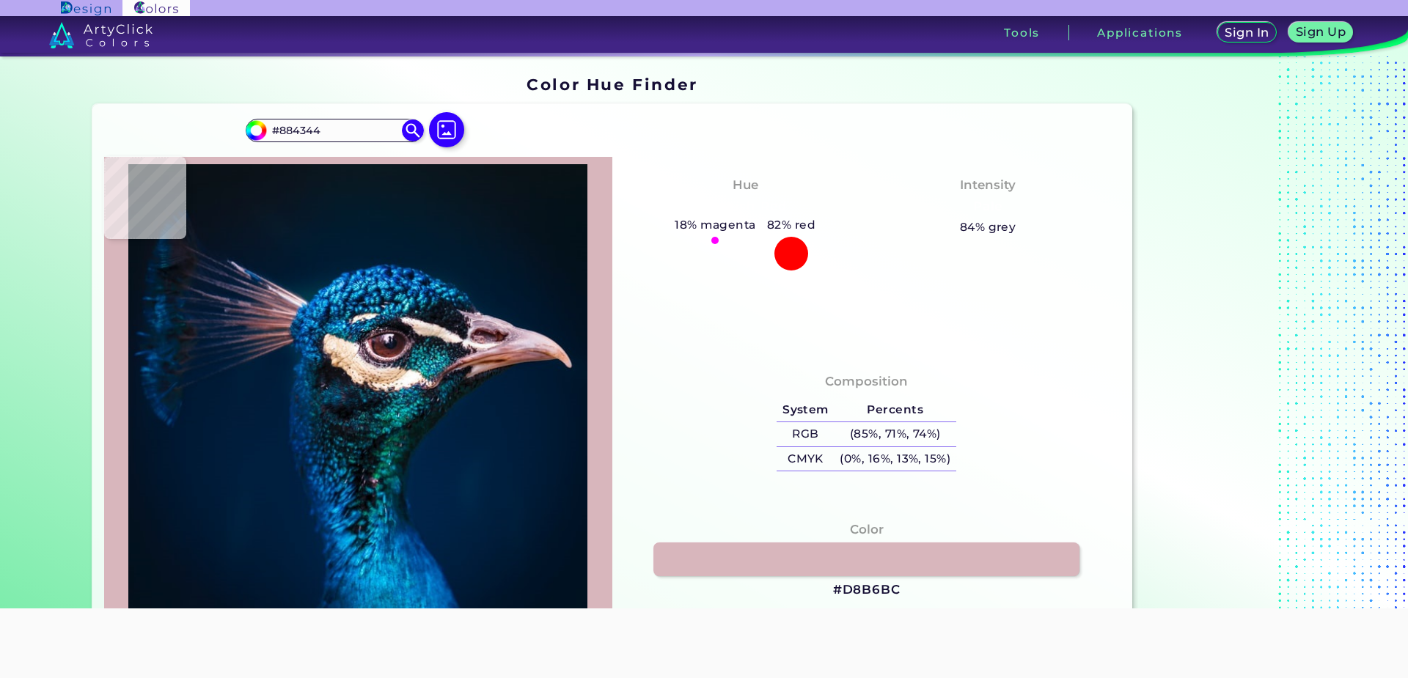
type input "#7b4342"
type input "#7B4342"
type input "#632e2c"
type input "#632E2C"
type input "#5c2d31"
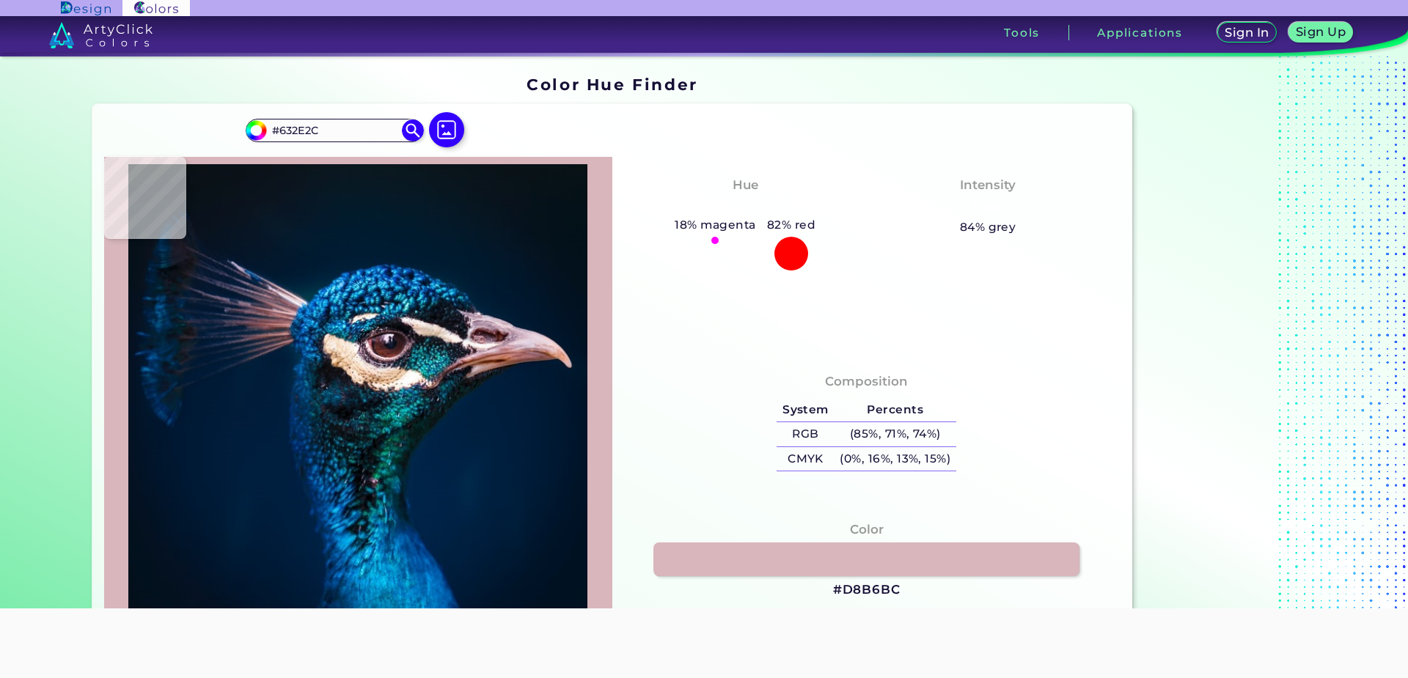
type input "#5C2D31"
type input "#4b282a"
type input "#4B282A"
type input "#4c2a2d"
type input "#4C2A2D"
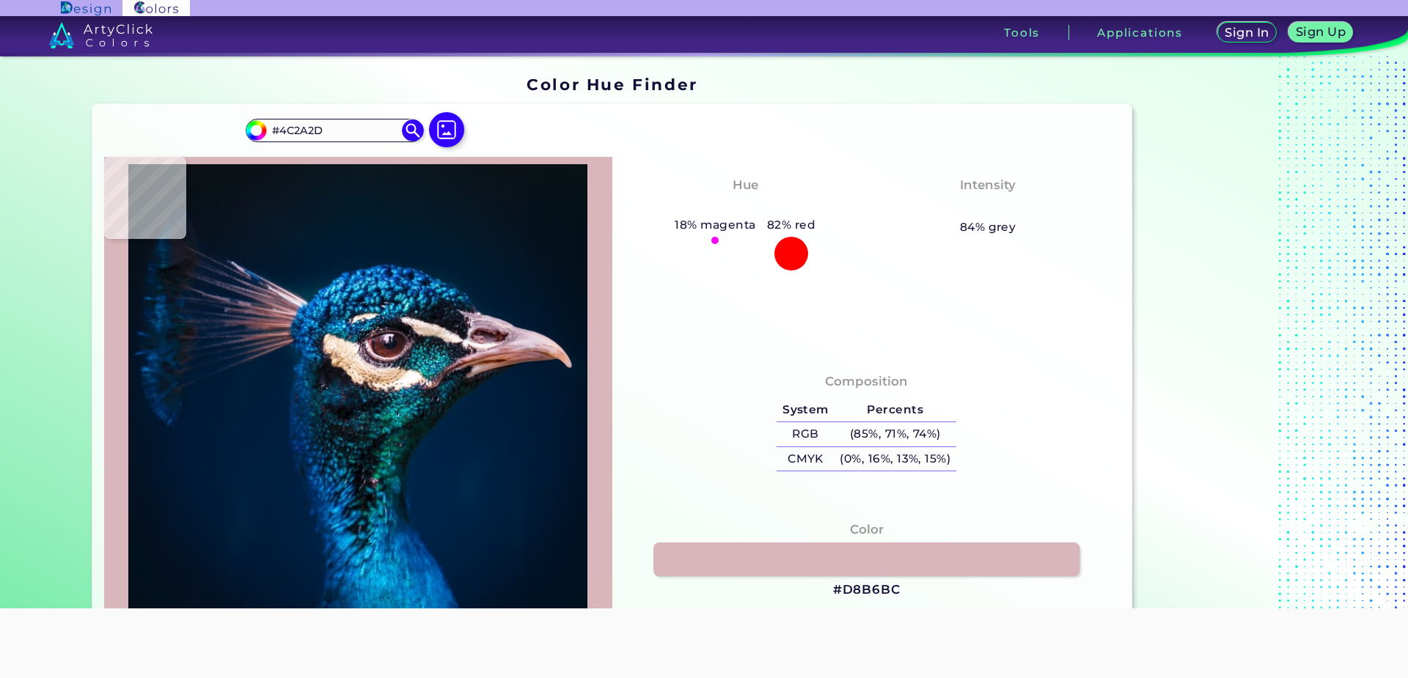
type input "#44262e"
type input "#44262E"
type input "#3a2128"
type input "#3A2128"
type input "#2f1d27"
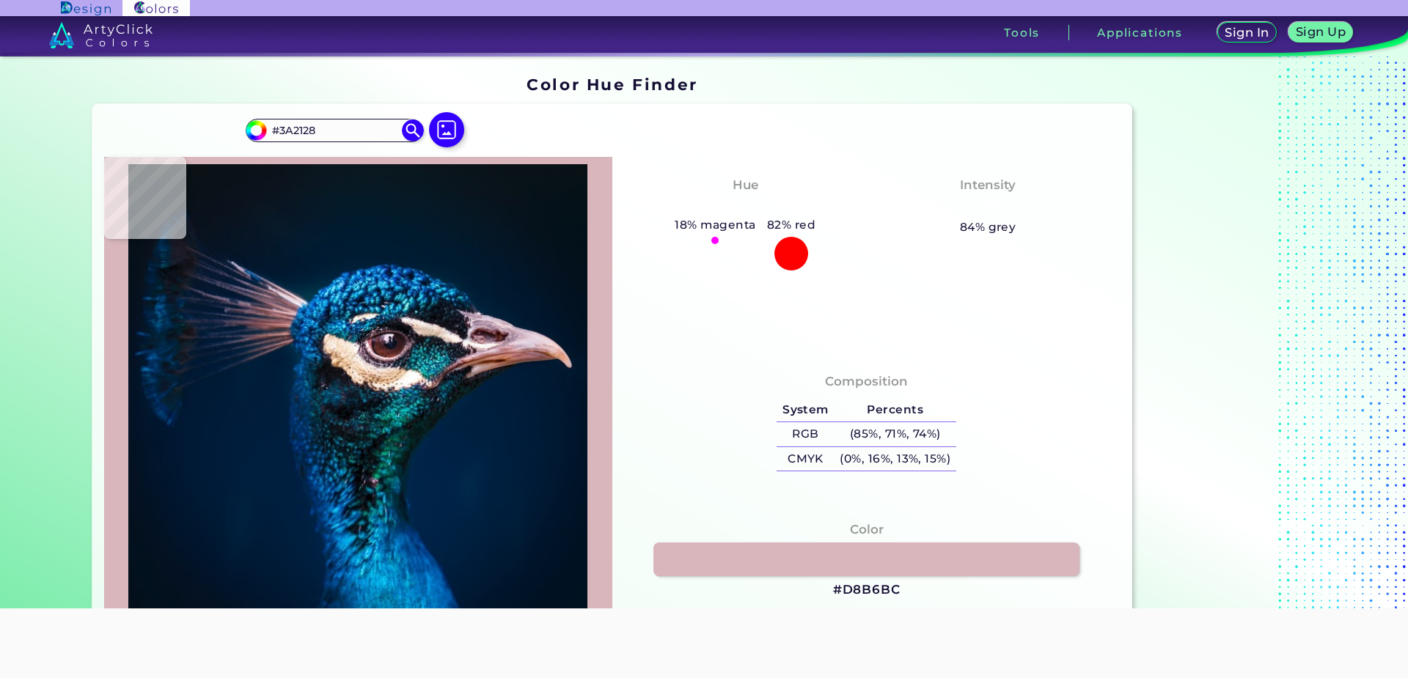
type input "#2F1D27"
type input "#312029"
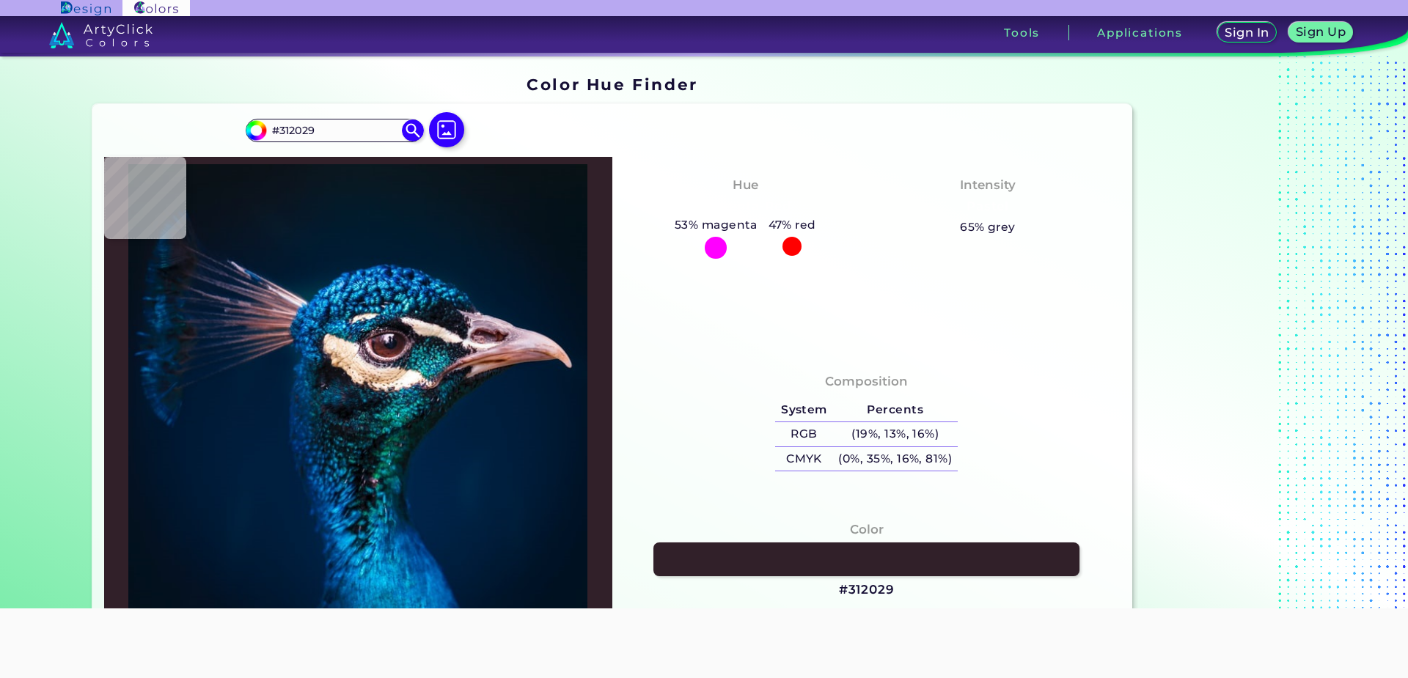
type input "#36242f"
type input "#36242F"
type input "#664855"
type input "#3b1f2e"
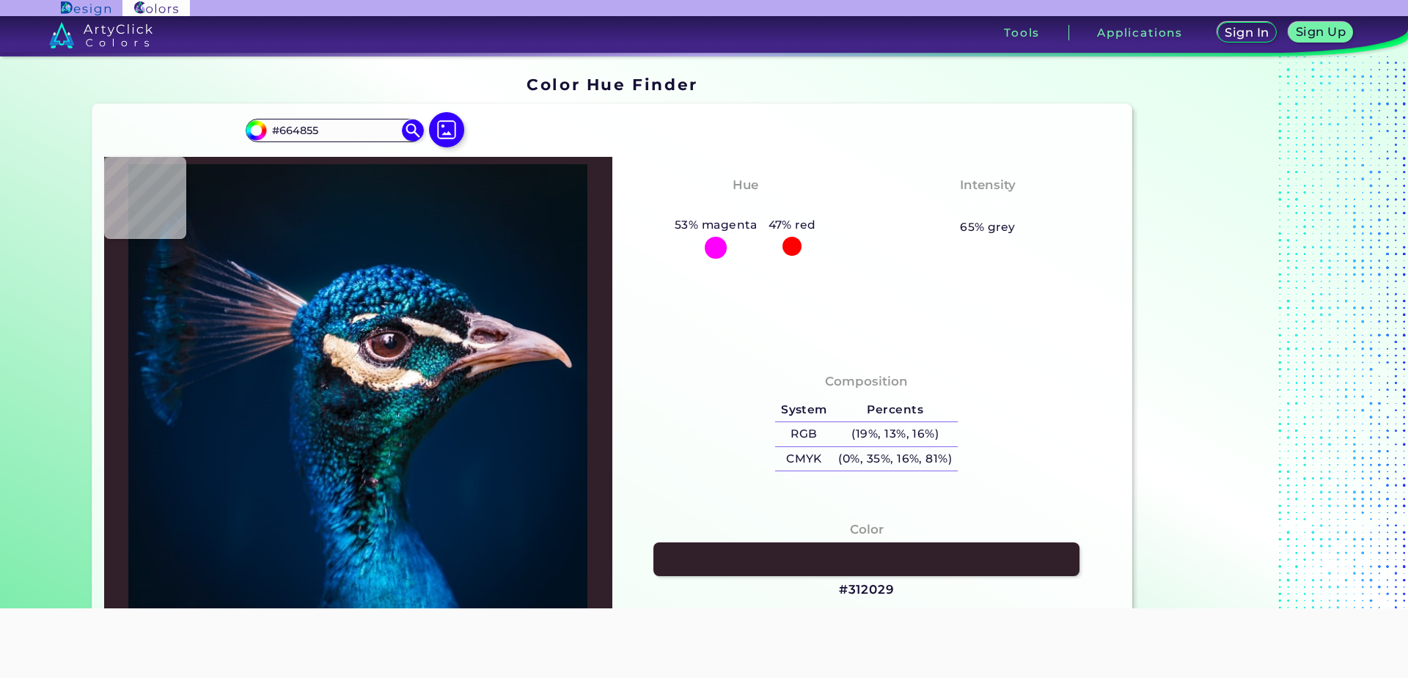
type input "#3B1F2E"
type input "#4d3e51"
type input "#4D3E51"
type input "#3c3040"
type input "#3C3040"
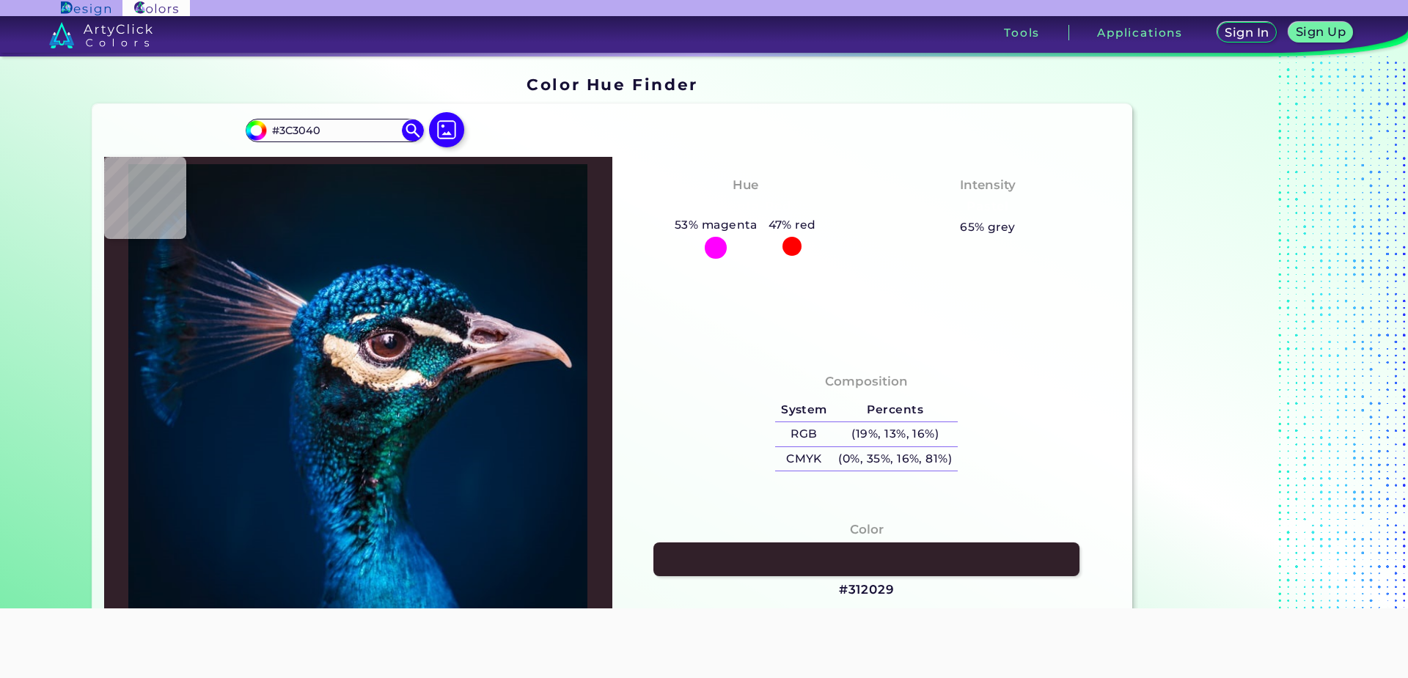
type input "#231725"
type input "#080910"
type input "#0b1114"
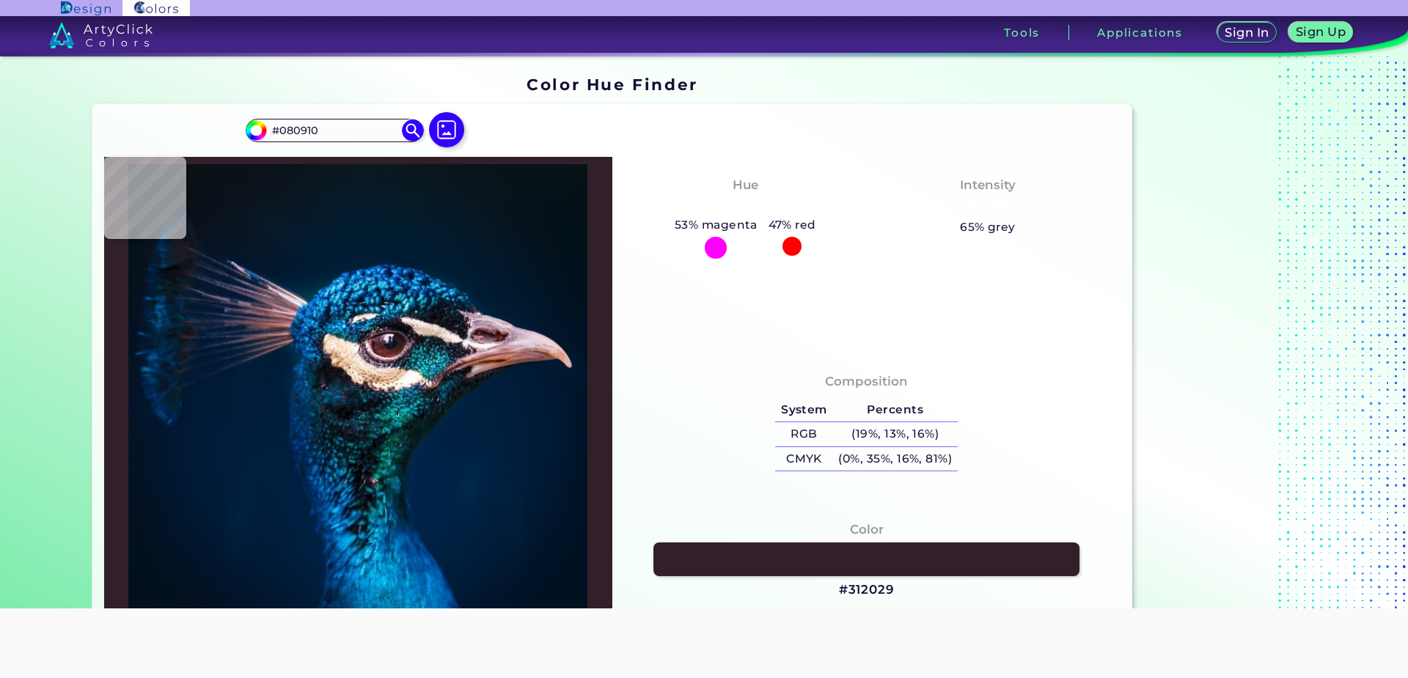
type input "#0B1114"
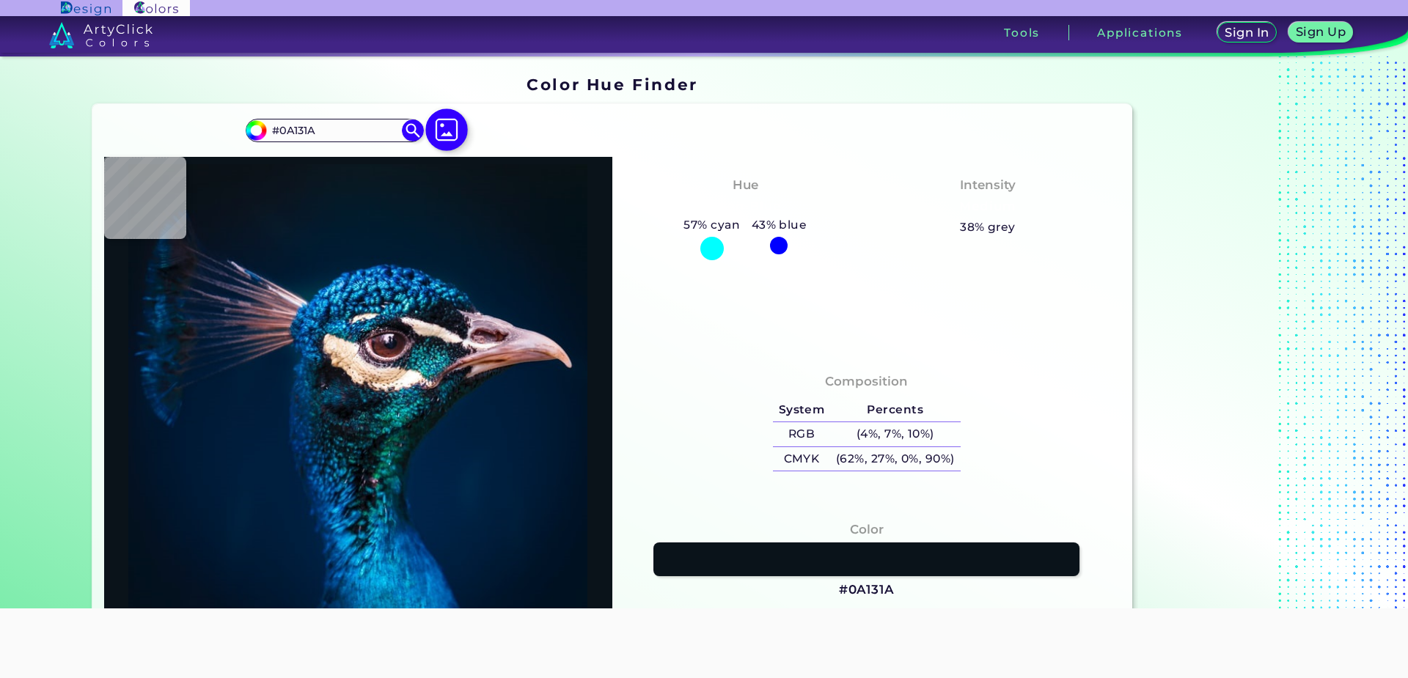
click at [455, 131] on img at bounding box center [446, 130] width 43 height 43
click at [0, 0] on input "file" at bounding box center [0, 0] width 0 height 0
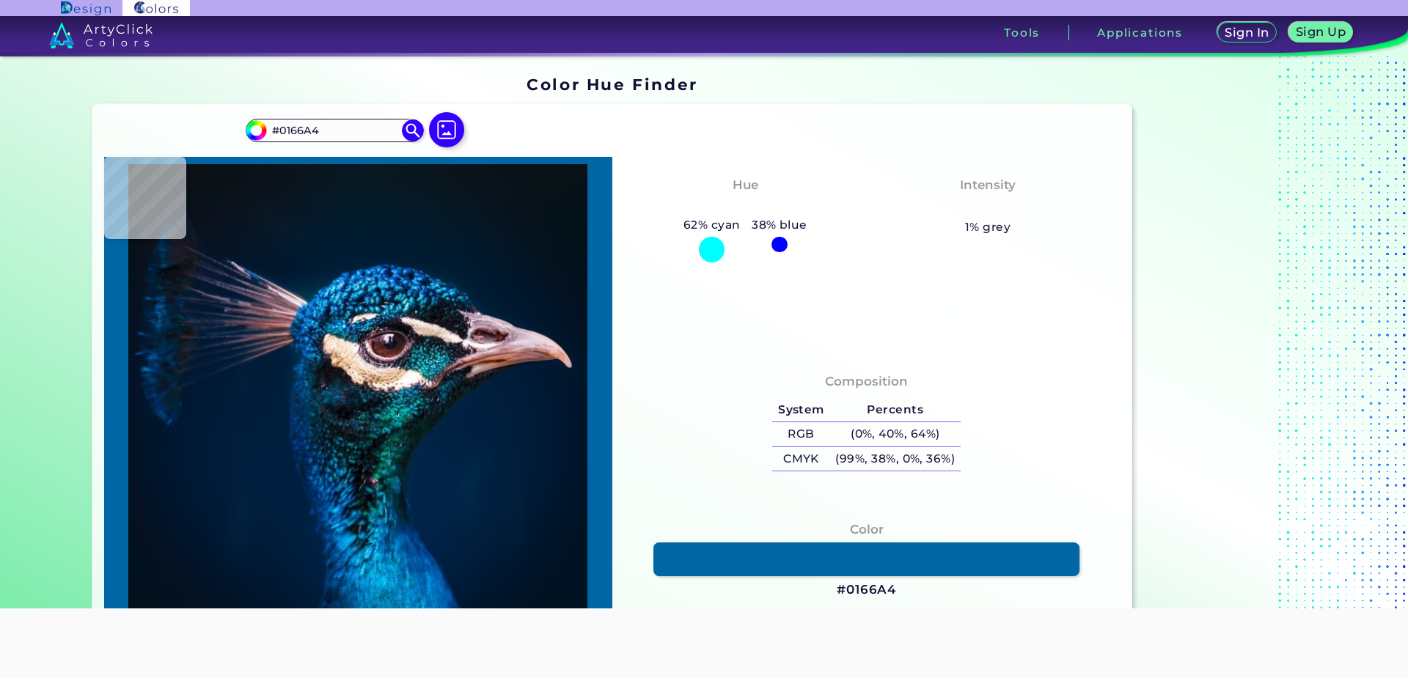
click at [401, 568] on img at bounding box center [358, 402] width 494 height 477
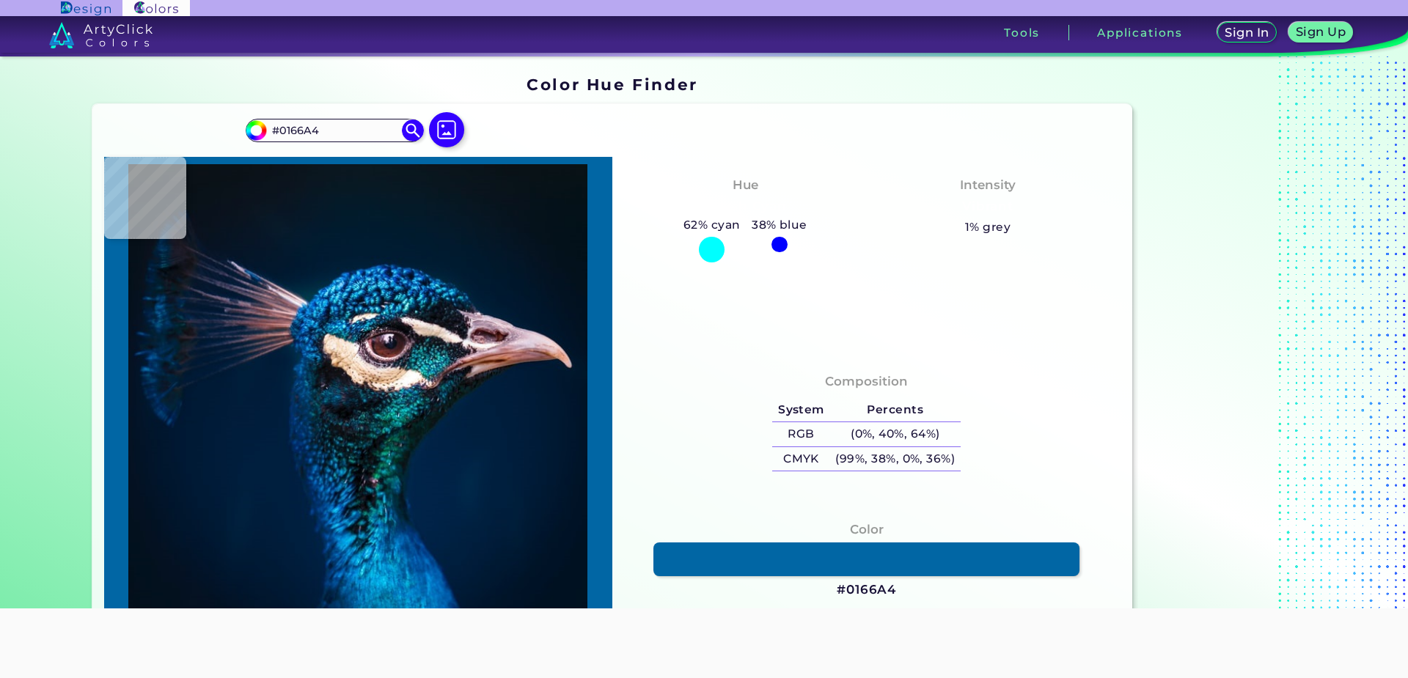
click at [267, 312] on img at bounding box center [358, 402] width 494 height 477
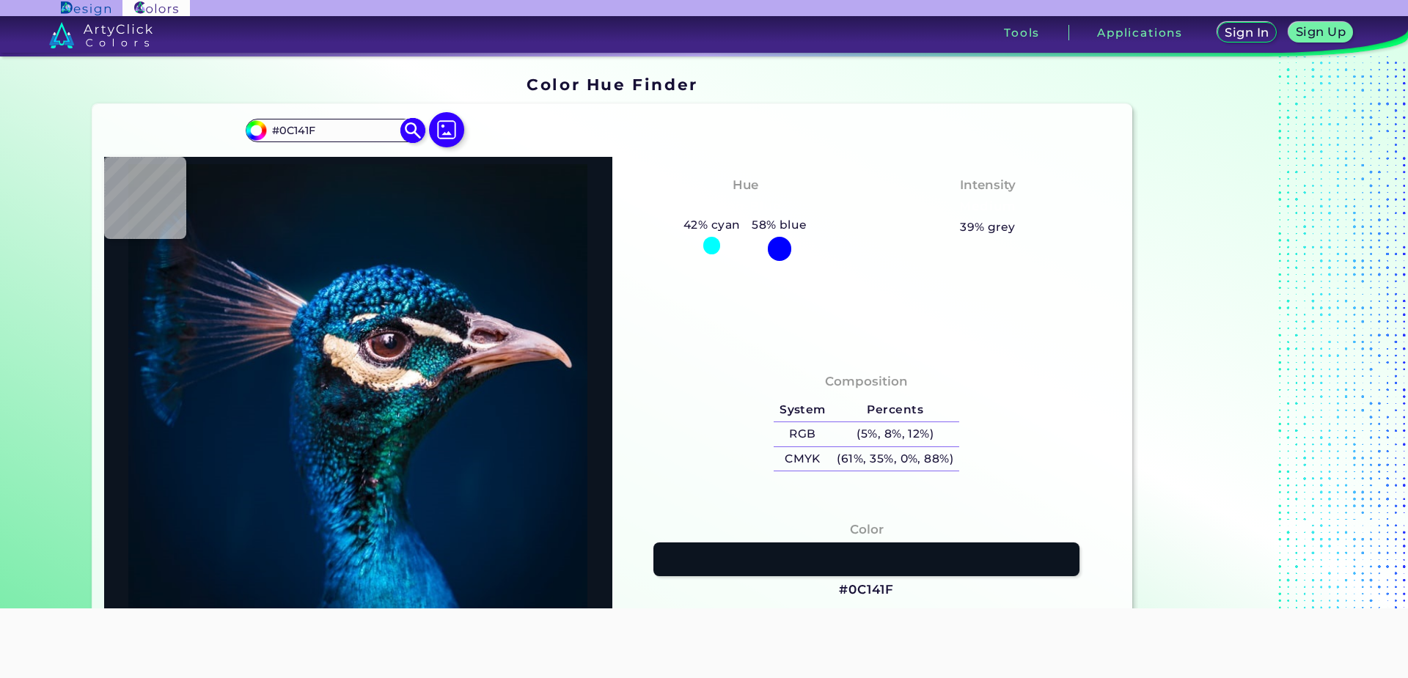
click at [360, 120] on input "#0C141F" at bounding box center [334, 130] width 136 height 20
click at [755, 100] on section "#0c141f #0C141F Acadia ◉ Acid Green ◉ Aero Blue ◉ Alabaster ◉ Albescent White ◉…" at bounding box center [613, 382] width 1053 height 568
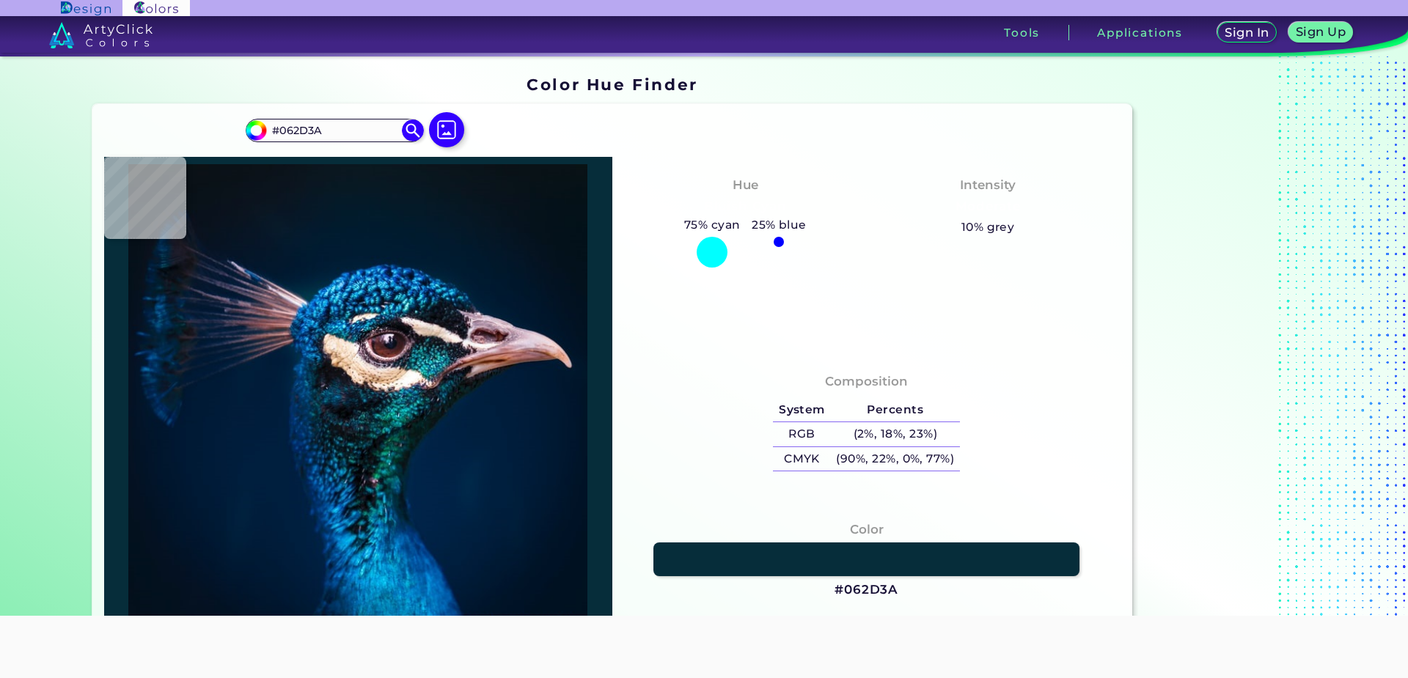
type input "#015768"
type input "#0c444e"
type input "#0C444E"
type input "#13b8f0"
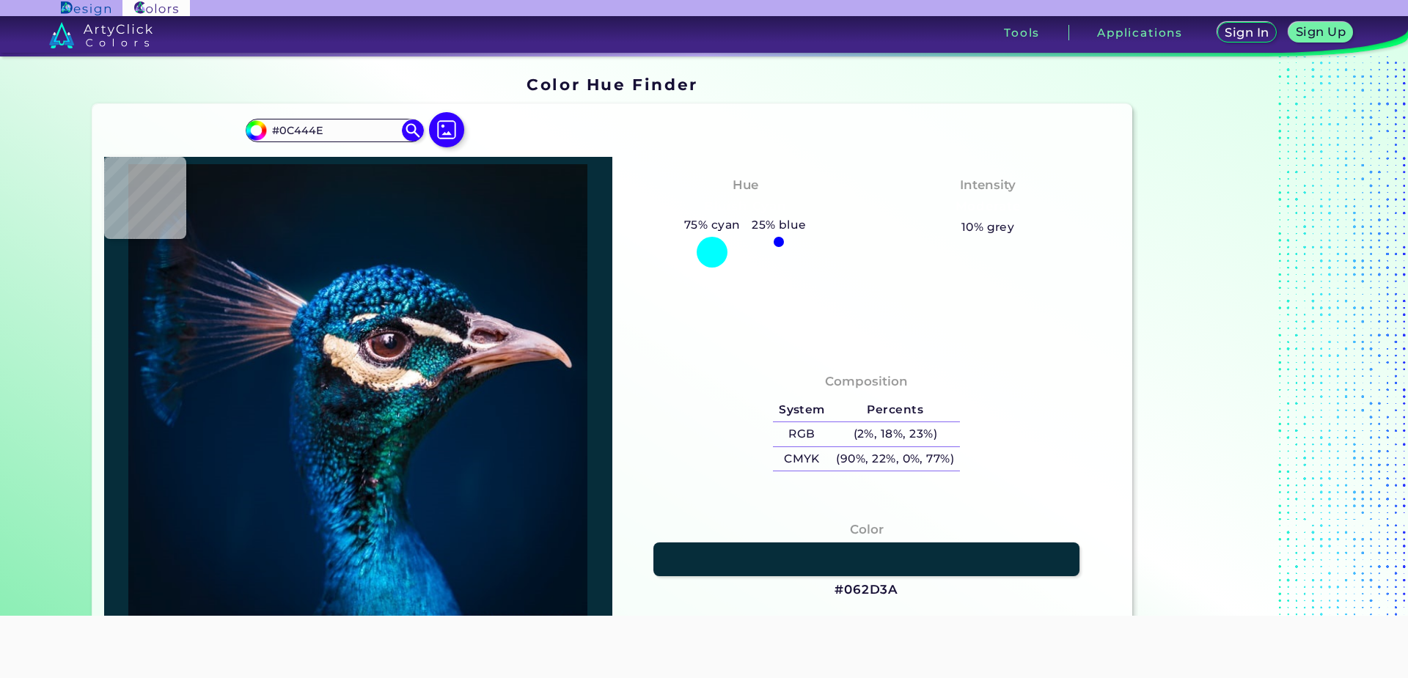
type input "#13B8F0"
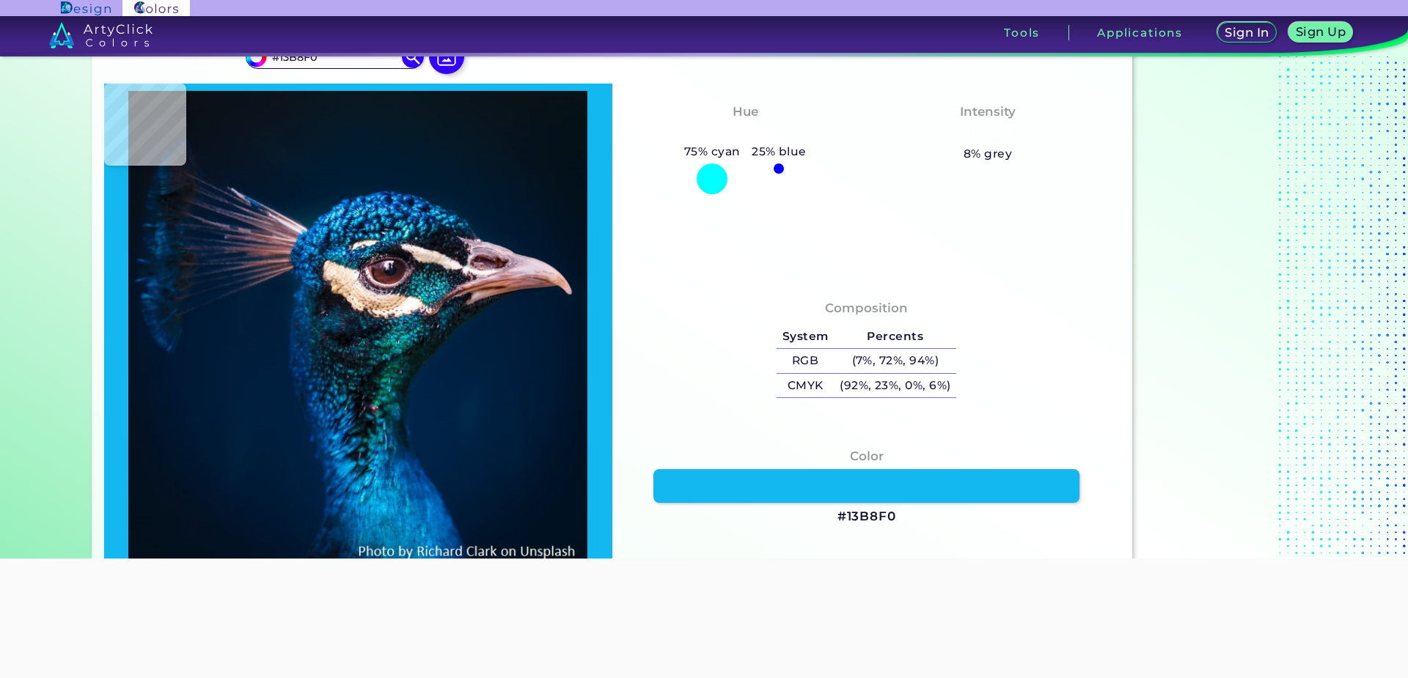
type input "#2a7494"
type input "#2A7494"
type input "#0a83b6"
type input "#0A83B6"
type input "#0c8dc1"
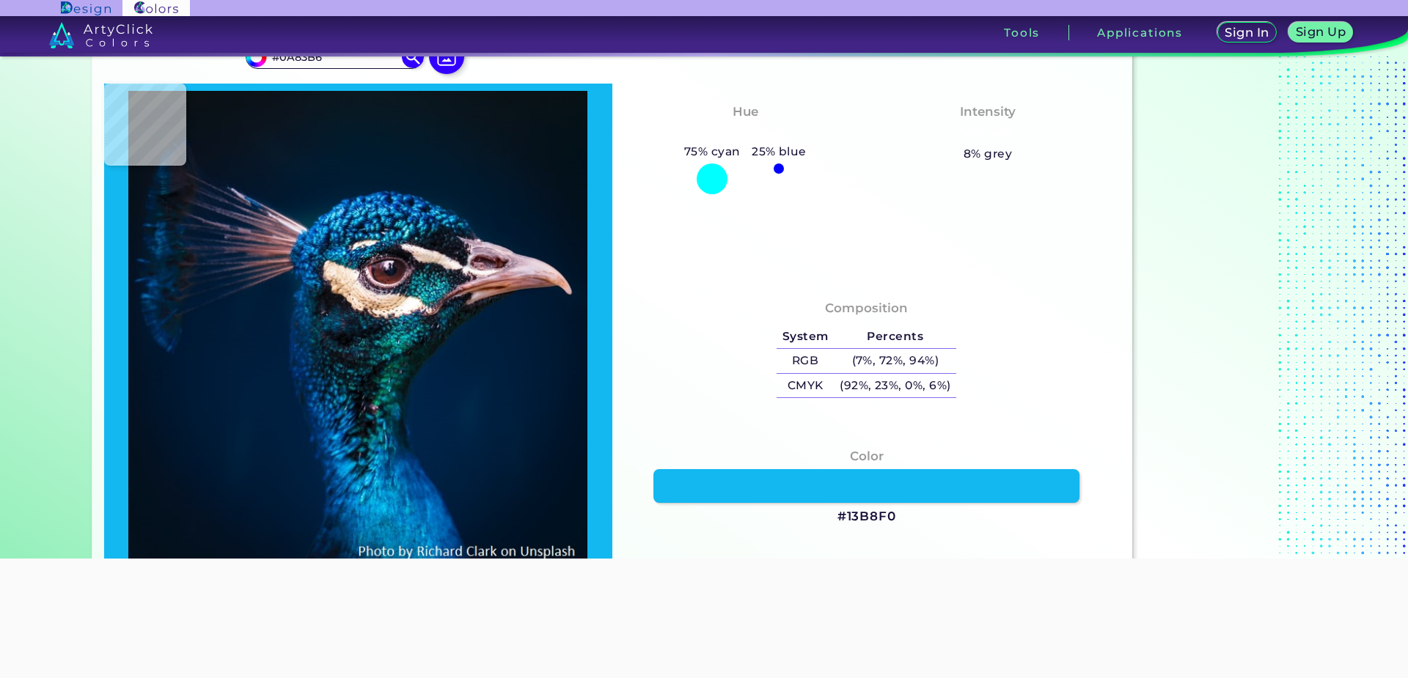
type input "#0C8DC1"
type input "#027fc7"
type input "#027FC7"
type input "#017bcb"
type input "#017BCB"
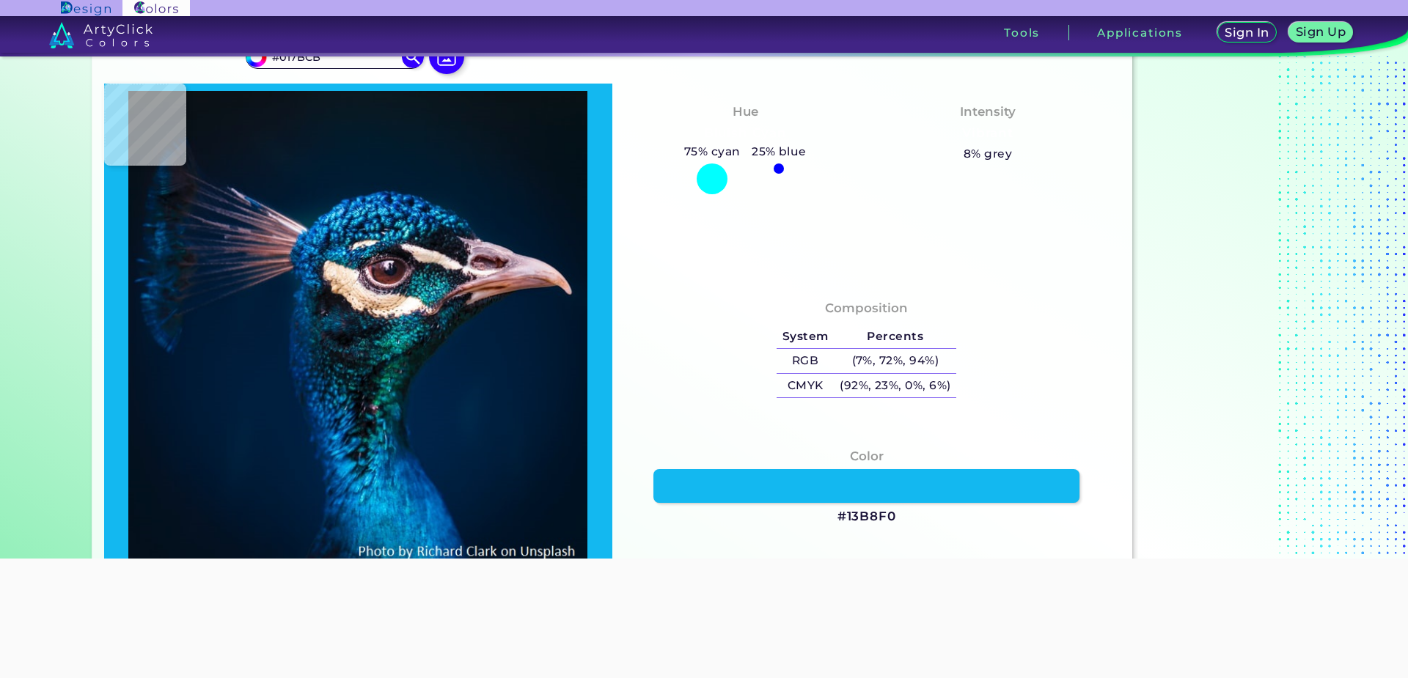
type input "#00214c"
type input "#00214C"
type input "#011f3d"
type input "#011F3D"
type input "#00213e"
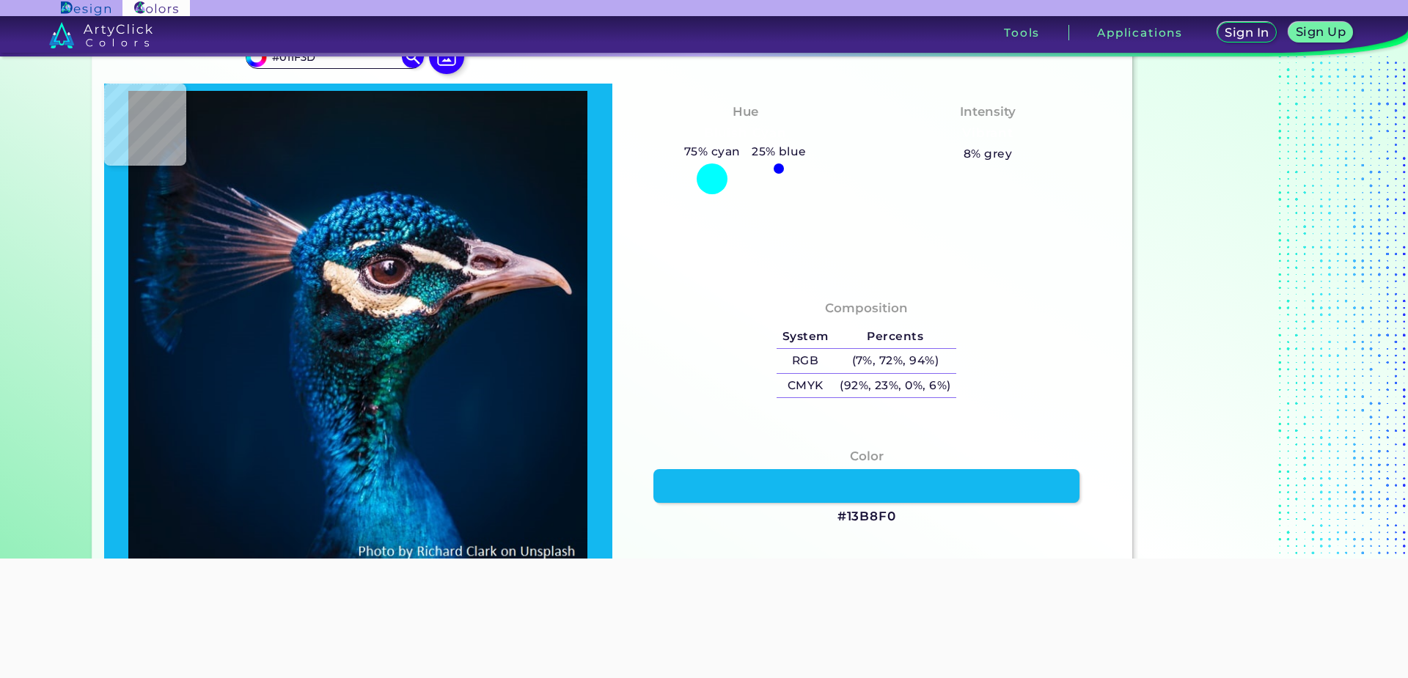
type input "#00213E"
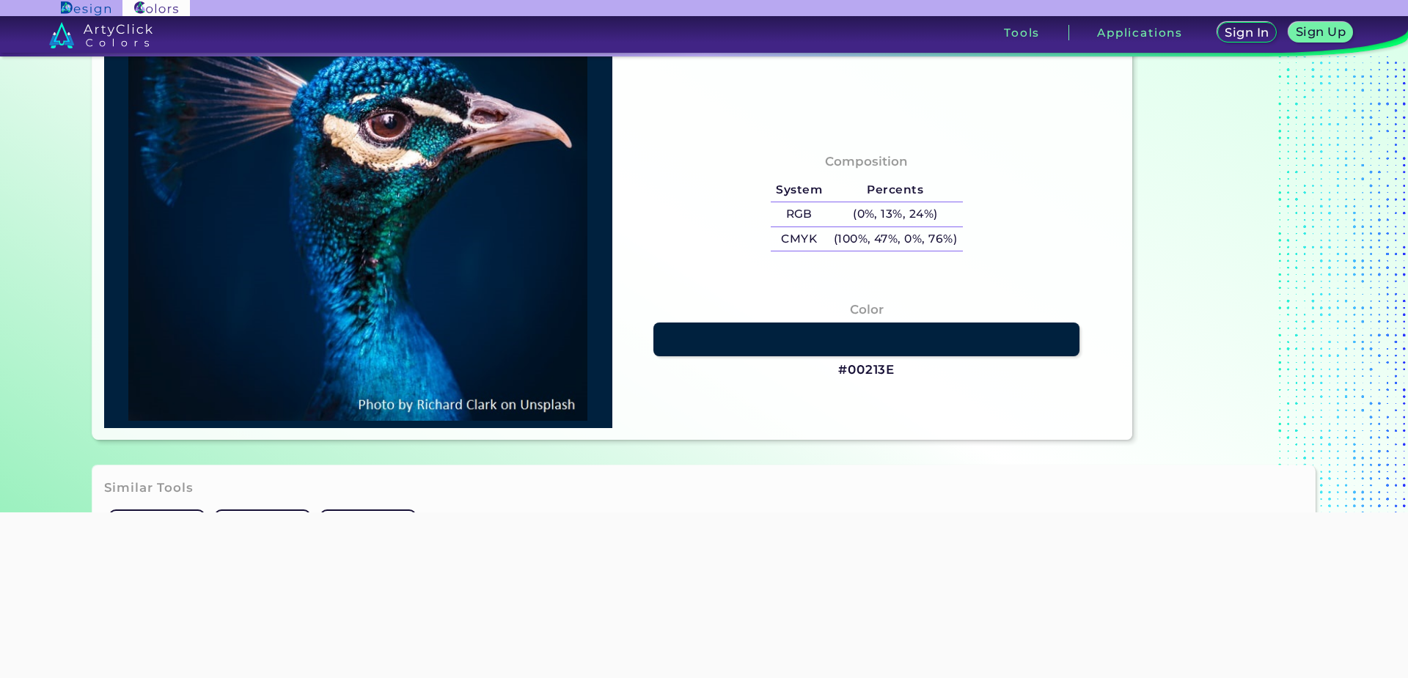
scroll to position [367, 0]
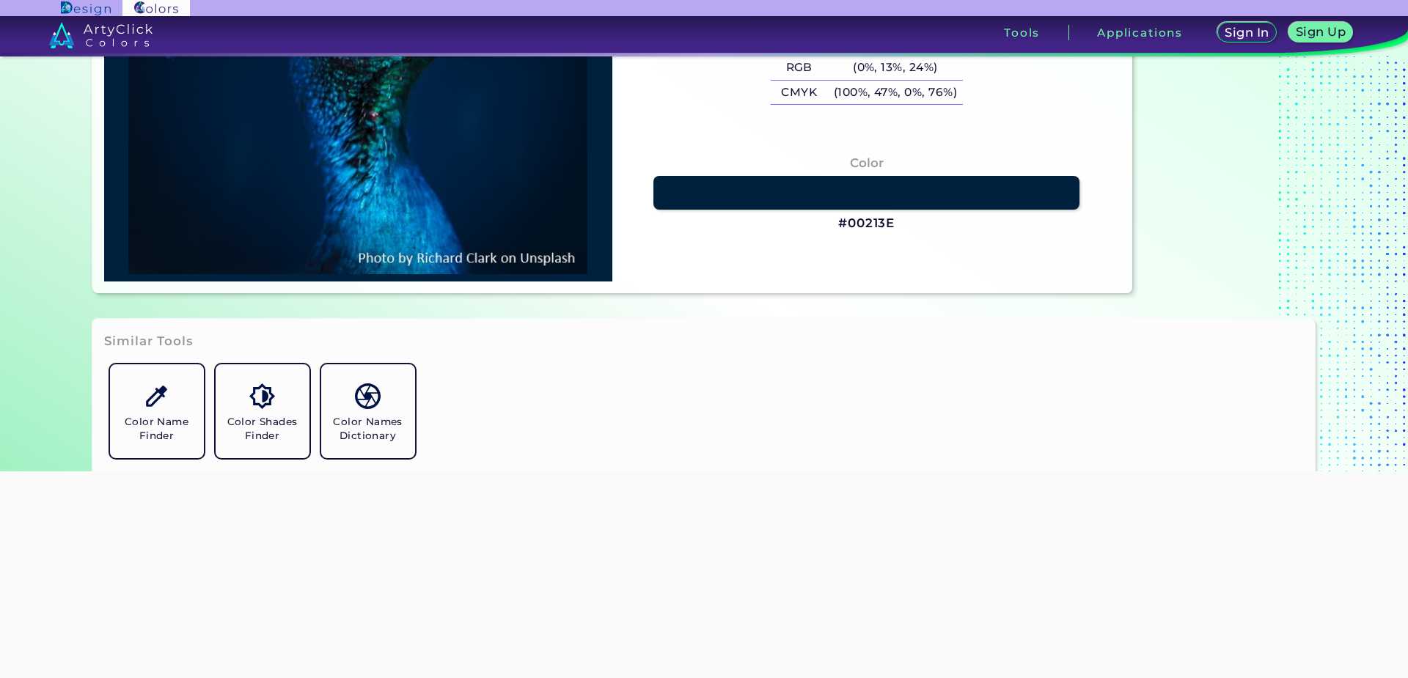
click at [26, 472] on div at bounding box center [704, 472] width 1408 height 0
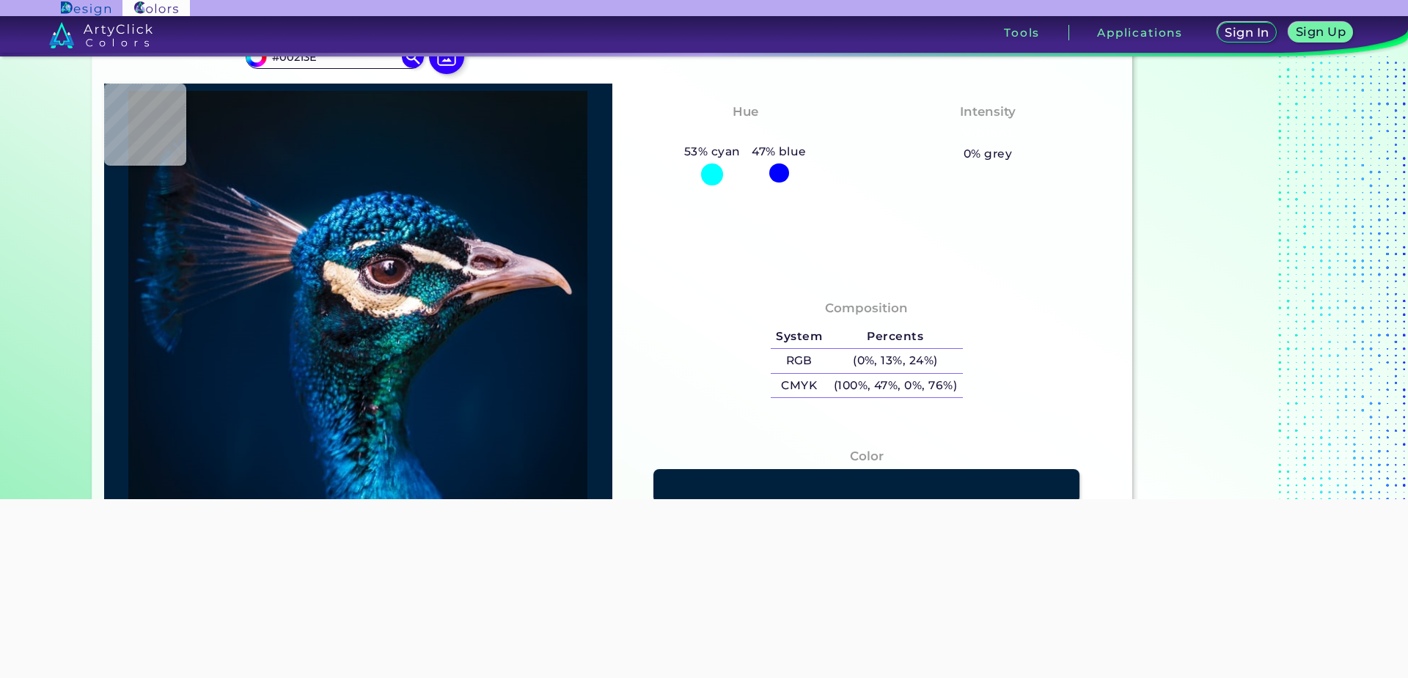
scroll to position [0, 0]
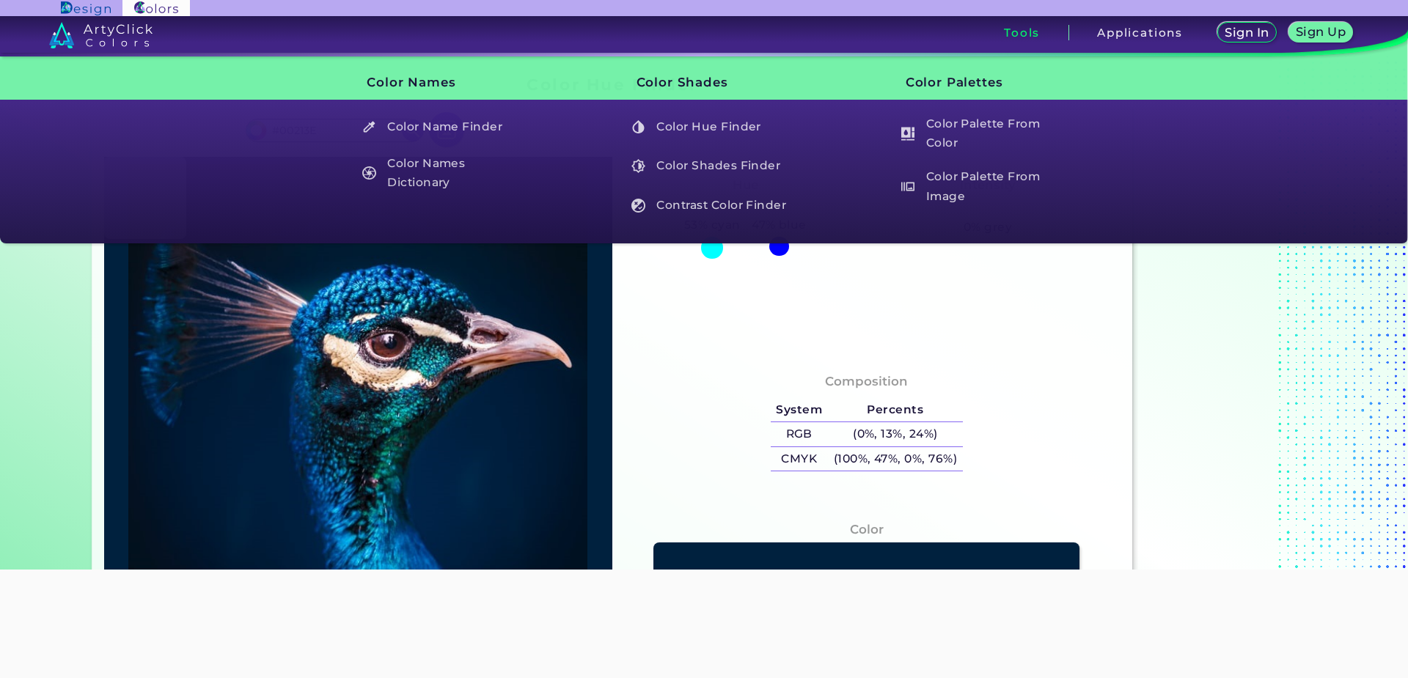
click at [1021, 34] on h3 "Tools" at bounding box center [1022, 32] width 36 height 11
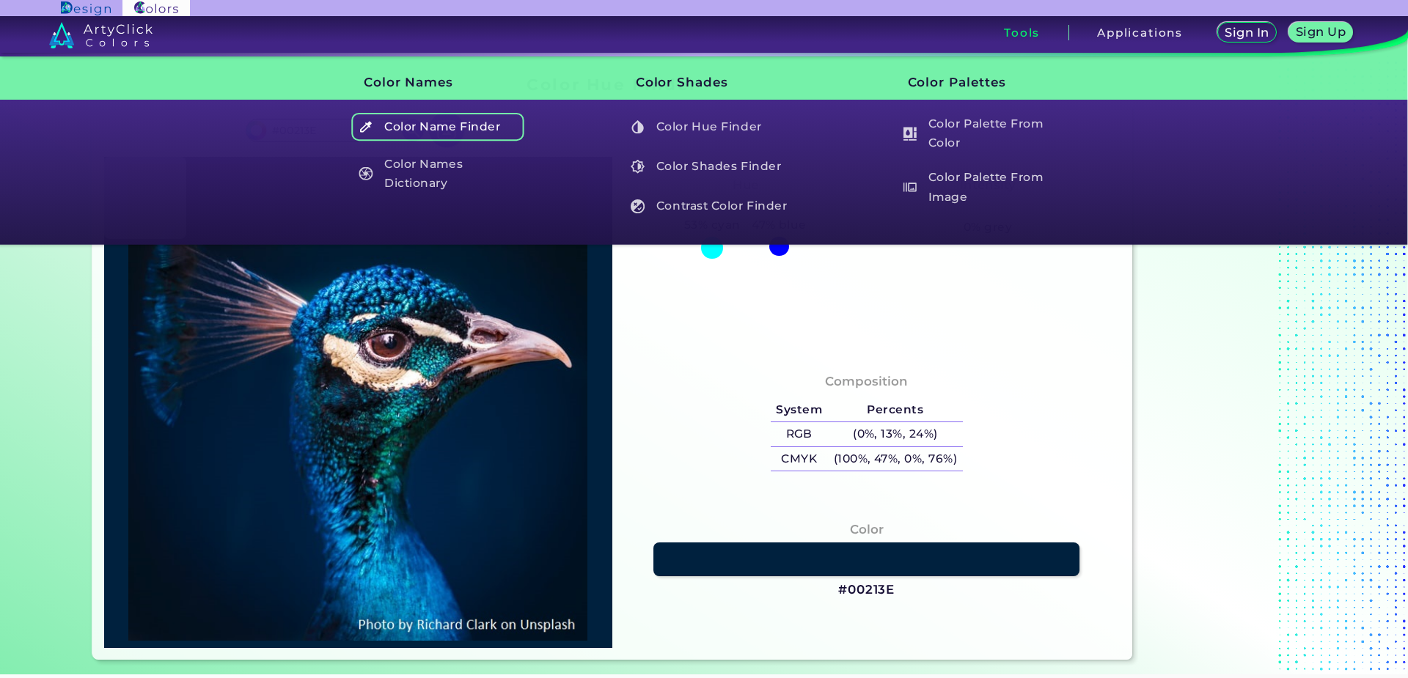
click at [456, 119] on h5 "Color Name Finder" at bounding box center [438, 127] width 172 height 28
